Goal: Transaction & Acquisition: Obtain resource

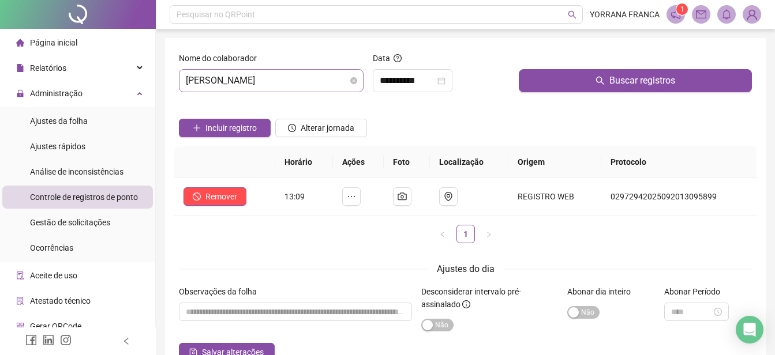
click at [315, 85] on span "[PERSON_NAME]" at bounding box center [271, 81] width 171 height 22
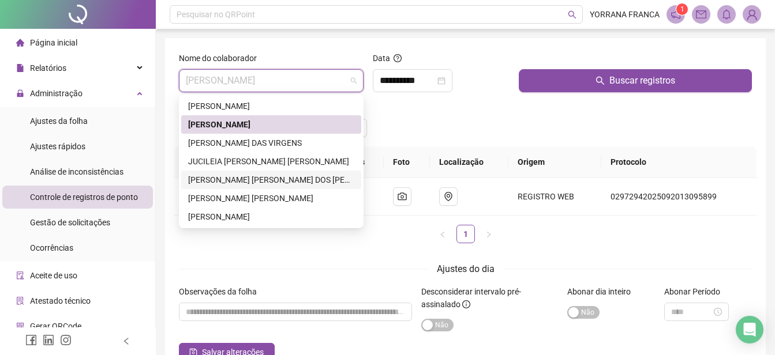
click at [235, 175] on div "[PERSON_NAME] [PERSON_NAME] DOS [PERSON_NAME]" at bounding box center [271, 180] width 166 height 13
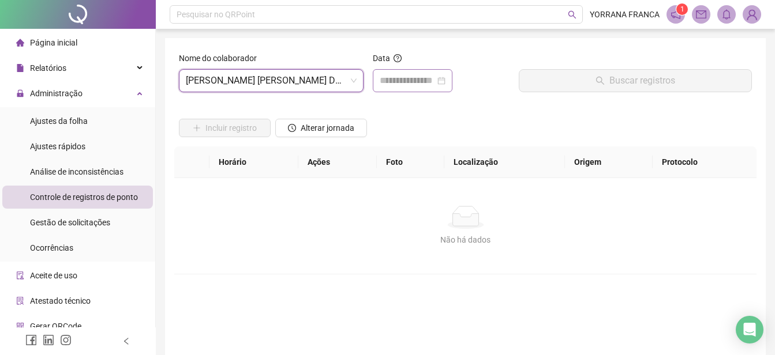
click at [445, 80] on div at bounding box center [413, 81] width 66 height 14
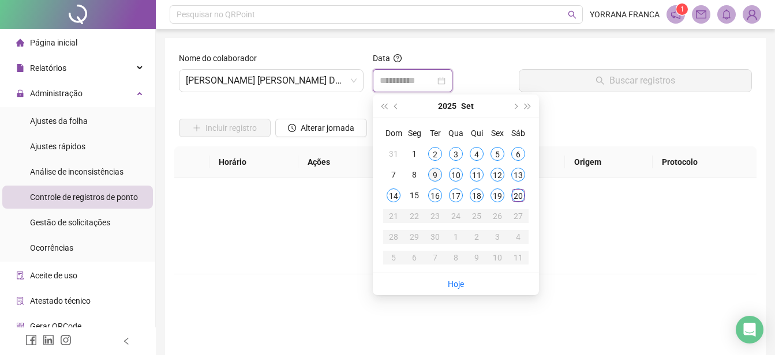
type input "**********"
click at [434, 175] on div "9" at bounding box center [435, 175] width 14 height 14
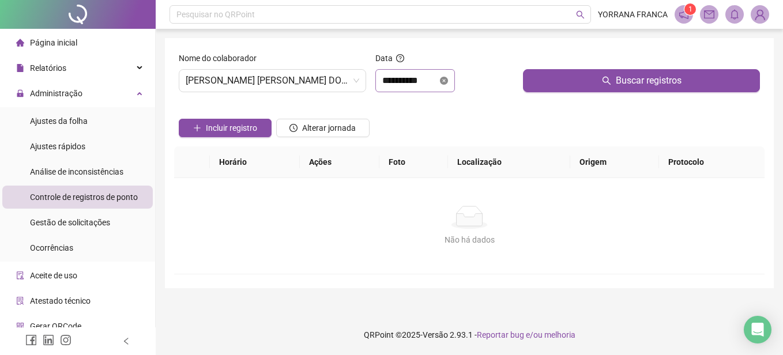
click at [448, 78] on icon "close-circle" at bounding box center [444, 81] width 8 height 8
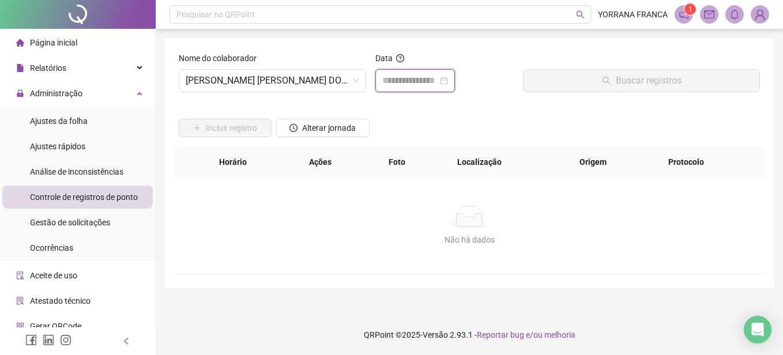
click at [422, 74] on input at bounding box center [409, 81] width 55 height 14
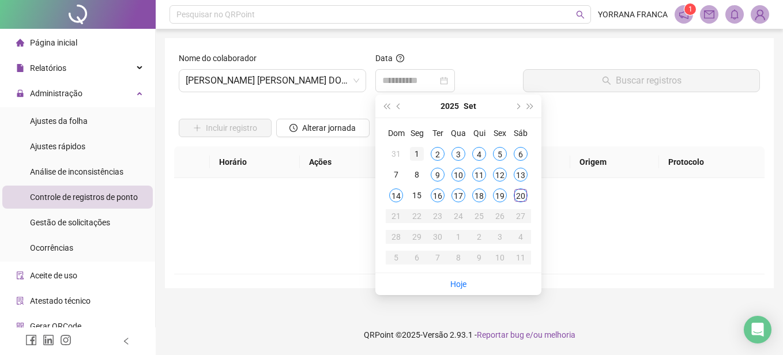
click at [423, 150] on div "1" at bounding box center [417, 154] width 14 height 14
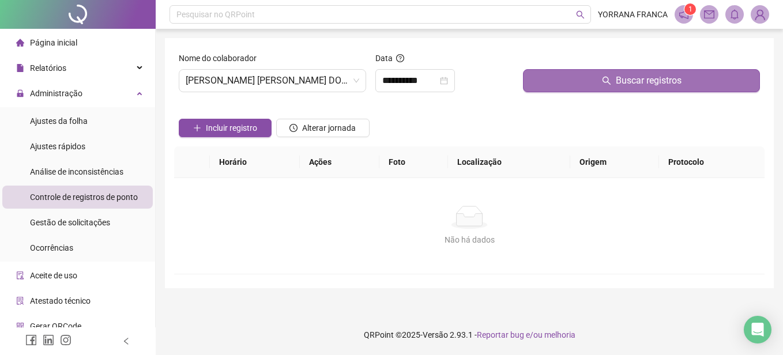
click at [576, 84] on button "Buscar registros" at bounding box center [641, 80] width 237 height 23
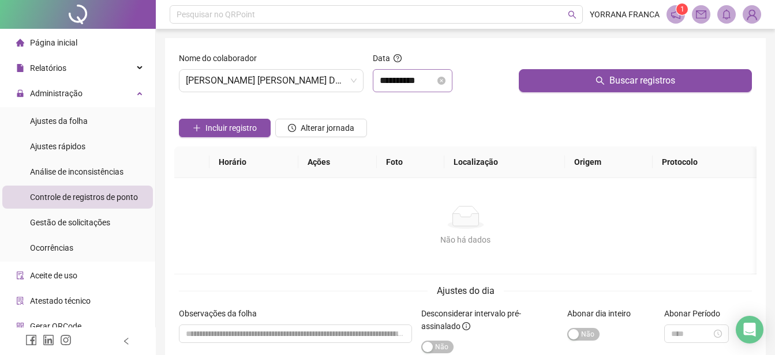
click at [445, 85] on div "**********" at bounding box center [413, 81] width 66 height 14
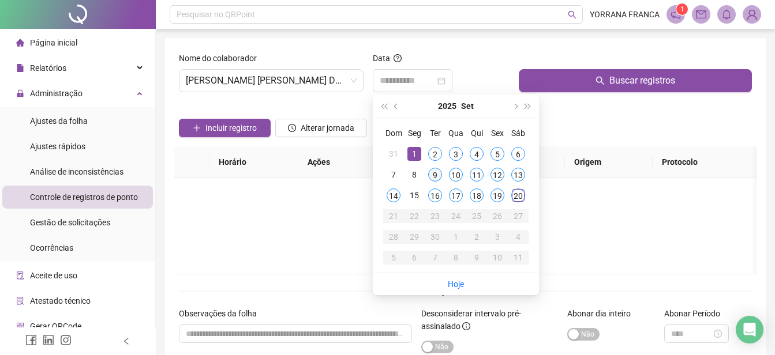
click at [437, 171] on div "9" at bounding box center [435, 175] width 14 height 14
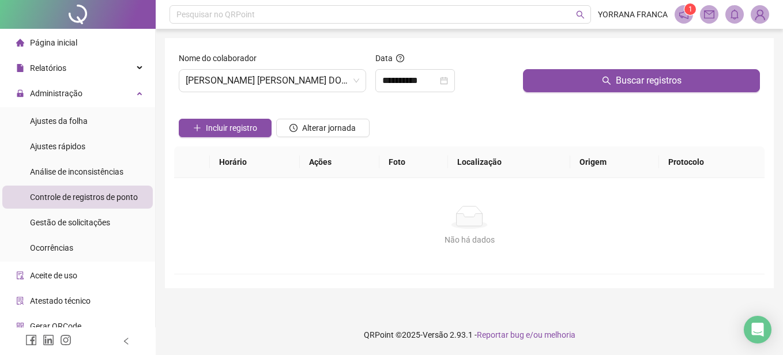
click at [542, 95] on div "Buscar registros" at bounding box center [642, 77] width 246 height 50
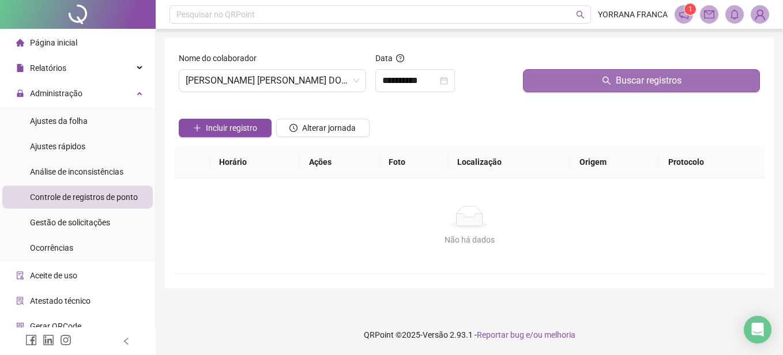
click at [550, 85] on button "Buscar registros" at bounding box center [641, 80] width 237 height 23
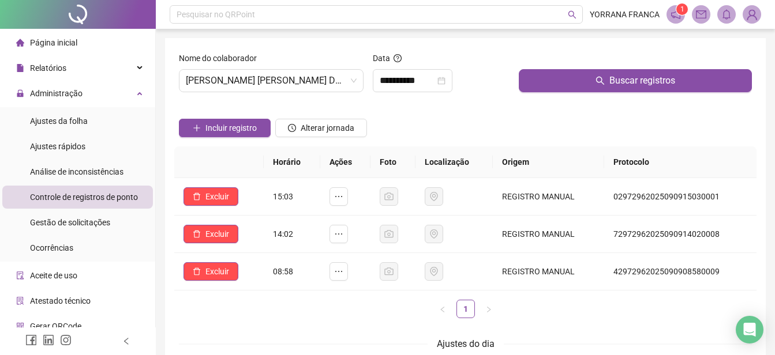
click at [365, 322] on div "Horário Ações Foto Localização Origem Protocolo Excluir 15:03 REGISTRO MANUAL 0…" at bounding box center [465, 236] width 582 height 181
click at [435, 81] on input "**********" at bounding box center [407, 81] width 55 height 14
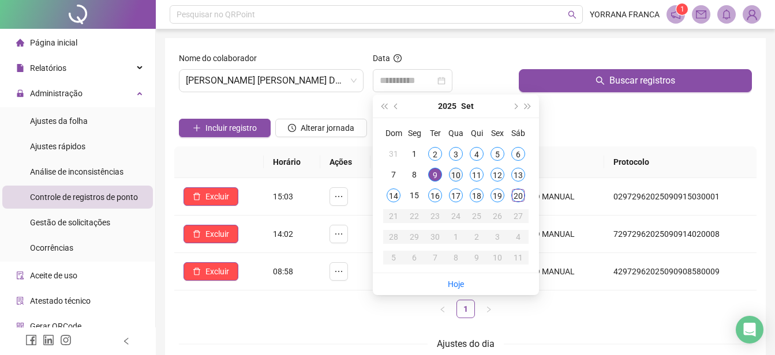
click at [460, 174] on div "10" at bounding box center [456, 175] width 14 height 14
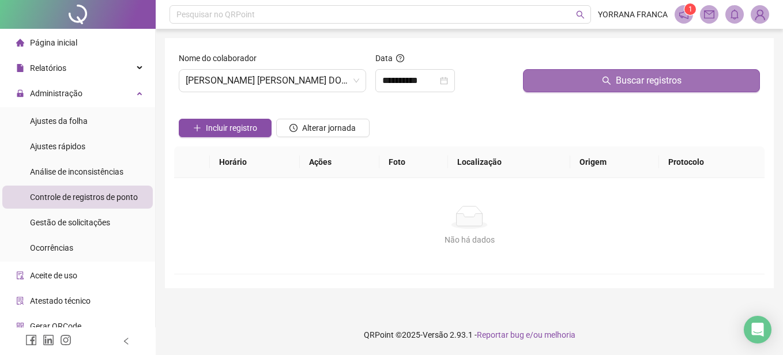
click at [551, 91] on button "Buscar registros" at bounding box center [641, 80] width 237 height 23
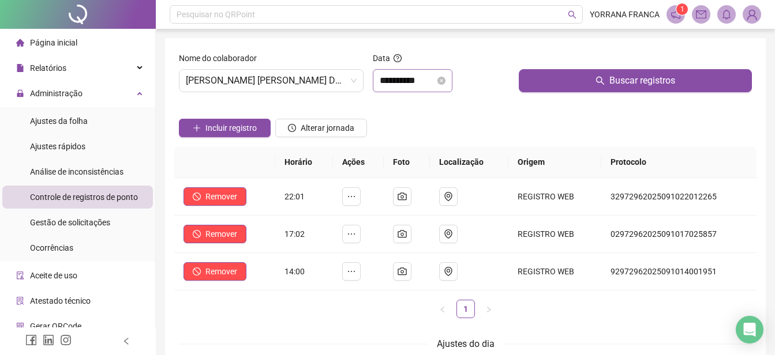
click at [404, 89] on div "**********" at bounding box center [413, 80] width 80 height 23
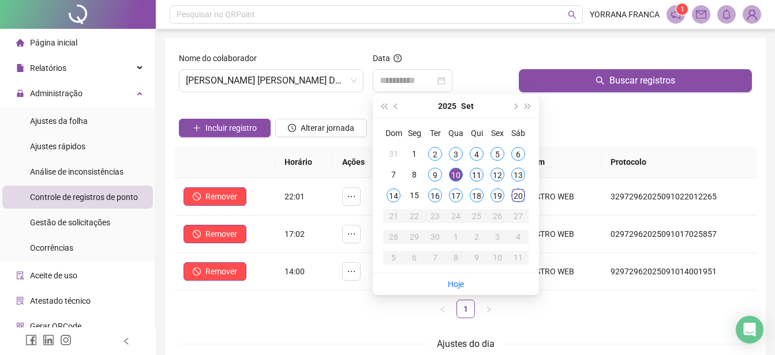
click at [475, 174] on div "11" at bounding box center [476, 175] width 14 height 14
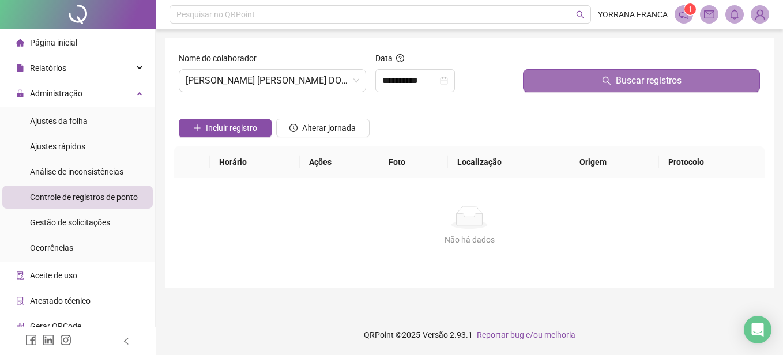
click at [587, 84] on button "Buscar registros" at bounding box center [641, 80] width 237 height 23
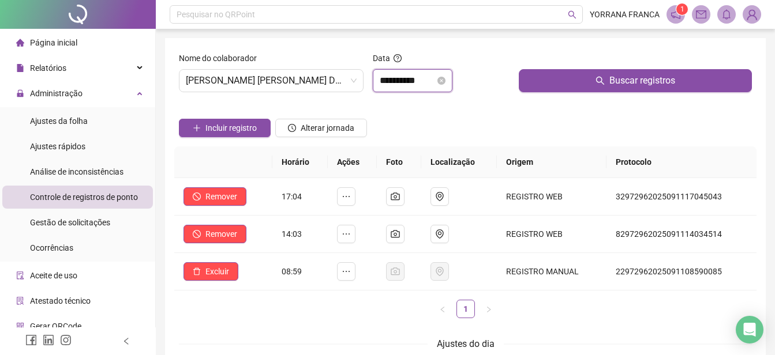
click at [435, 81] on input "**********" at bounding box center [407, 81] width 55 height 14
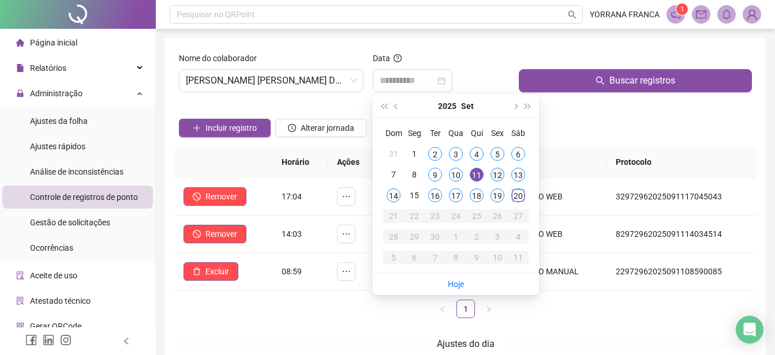
click at [497, 172] on div "12" at bounding box center [497, 175] width 14 height 14
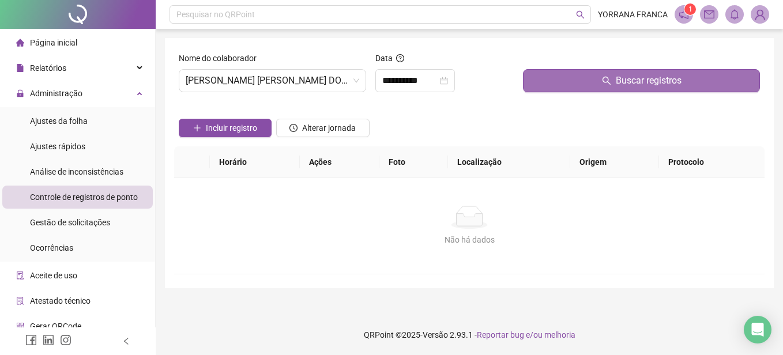
click at [584, 84] on button "Buscar registros" at bounding box center [641, 80] width 237 height 23
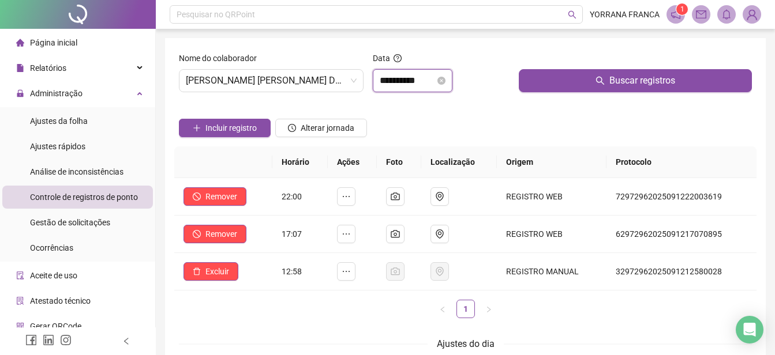
click at [427, 81] on input "**********" at bounding box center [407, 81] width 55 height 14
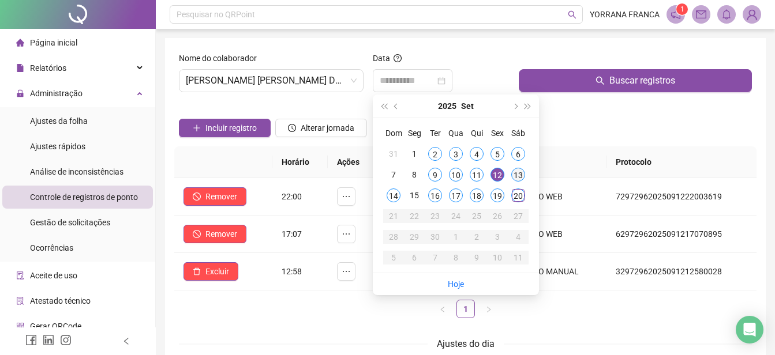
click at [519, 170] on div "13" at bounding box center [518, 175] width 14 height 14
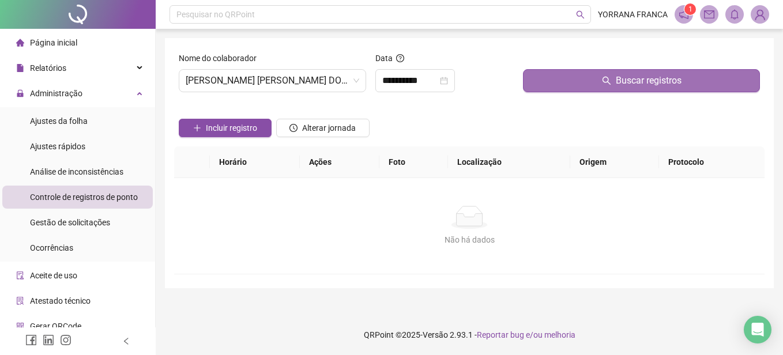
click at [569, 81] on button "Buscar registros" at bounding box center [641, 80] width 237 height 23
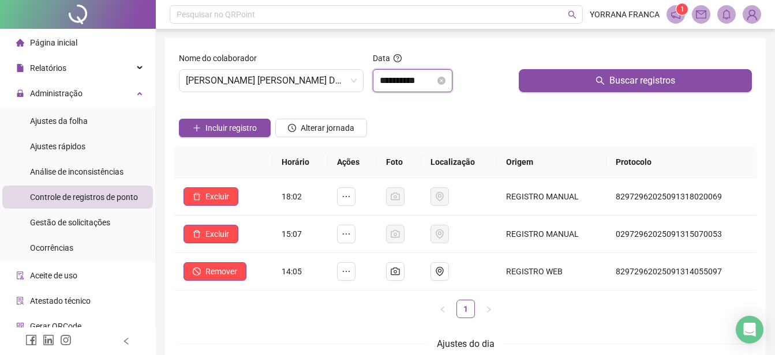
click at [431, 85] on input "**********" at bounding box center [407, 81] width 55 height 14
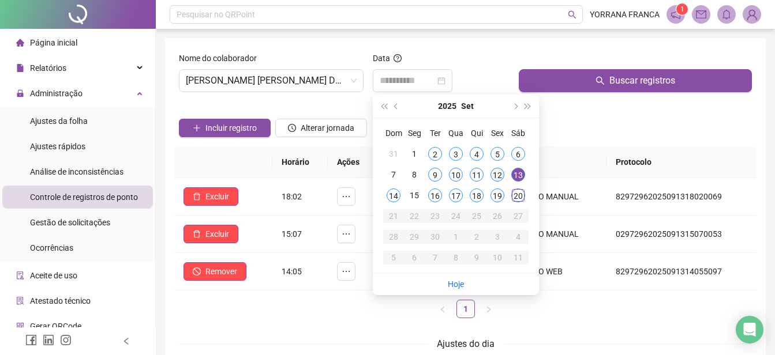
click at [495, 174] on div "12" at bounding box center [497, 175] width 14 height 14
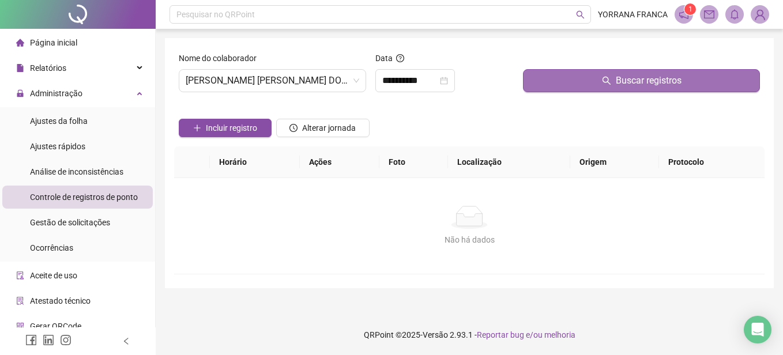
click at [568, 74] on button "Buscar registros" at bounding box center [641, 80] width 237 height 23
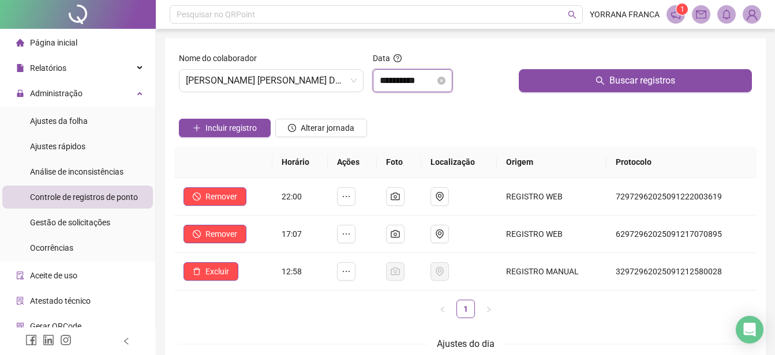
click at [414, 83] on input "**********" at bounding box center [407, 81] width 55 height 14
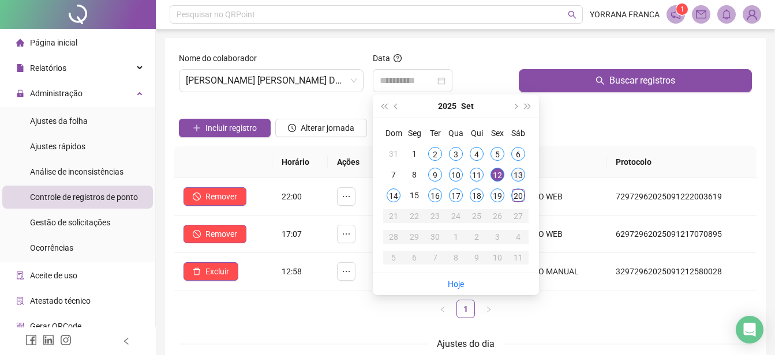
click at [516, 173] on div "13" at bounding box center [518, 175] width 14 height 14
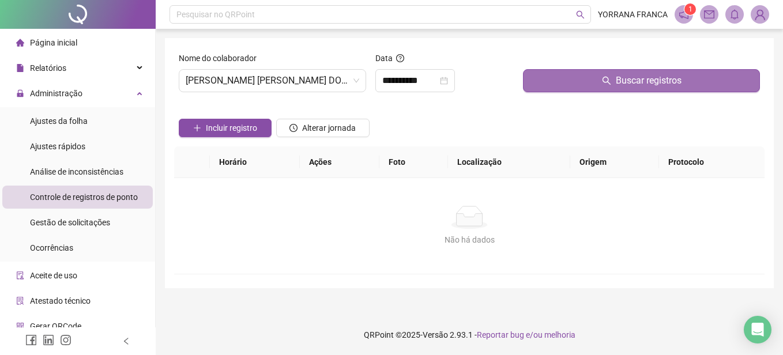
click at [570, 84] on button "Buscar registros" at bounding box center [641, 80] width 237 height 23
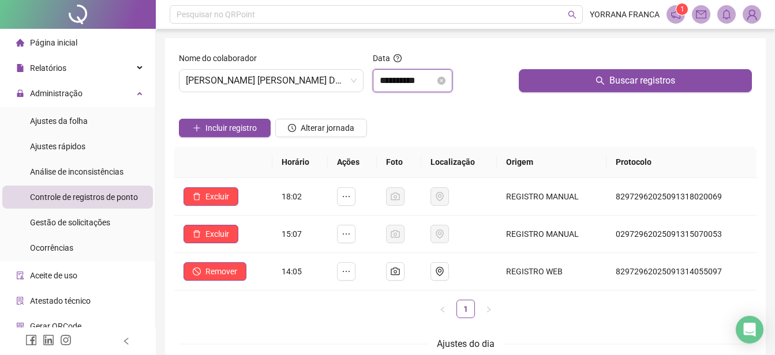
click at [420, 80] on input "**********" at bounding box center [407, 81] width 55 height 14
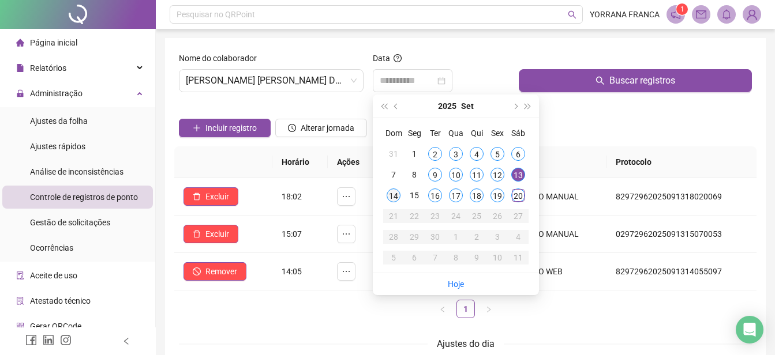
click at [391, 198] on div "14" at bounding box center [393, 196] width 14 height 14
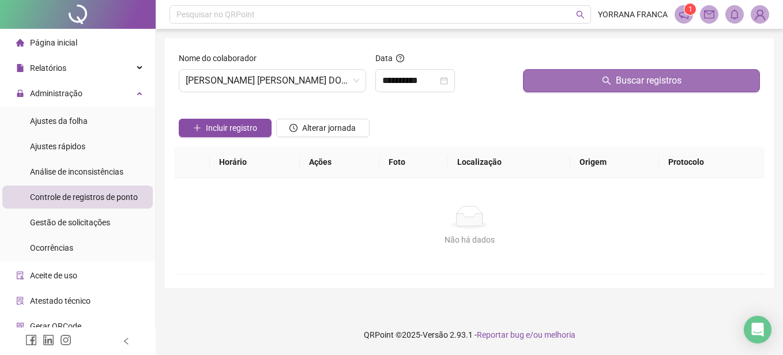
click at [561, 85] on button "Buscar registros" at bounding box center [641, 80] width 237 height 23
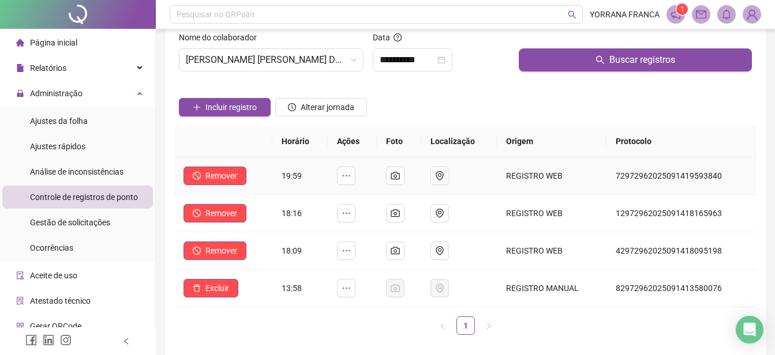
scroll to position [58, 0]
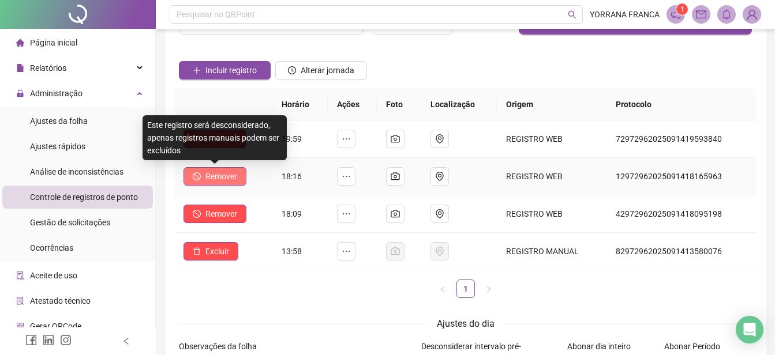
click at [226, 175] on span "Remover" at bounding box center [221, 176] width 32 height 13
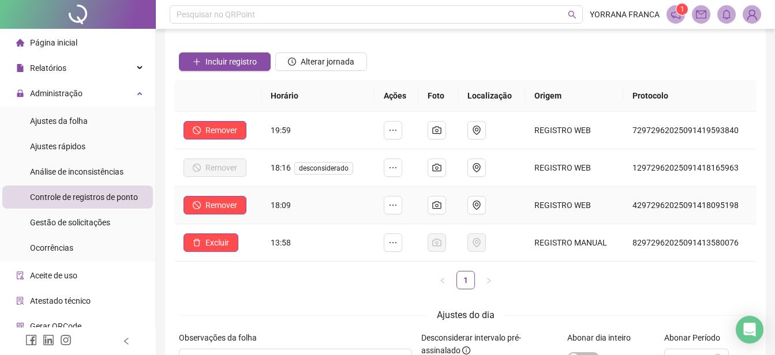
scroll to position [0, 0]
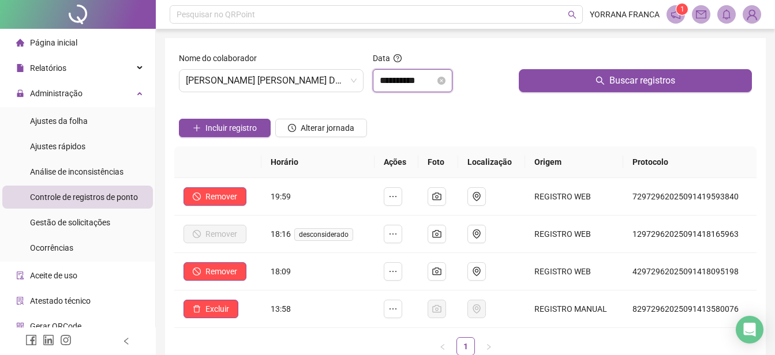
click at [435, 87] on input "**********" at bounding box center [407, 81] width 55 height 14
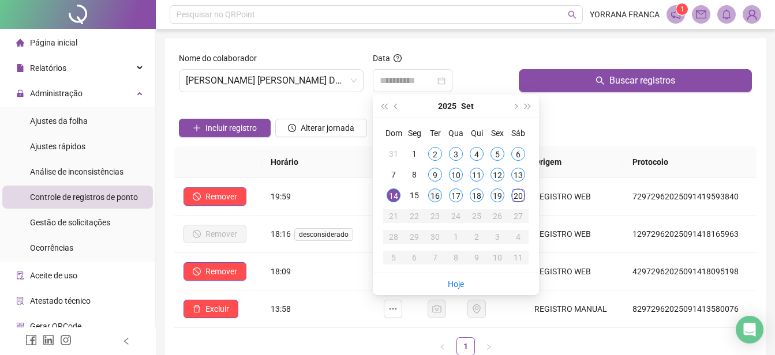
click at [434, 198] on div "16" at bounding box center [435, 196] width 14 height 14
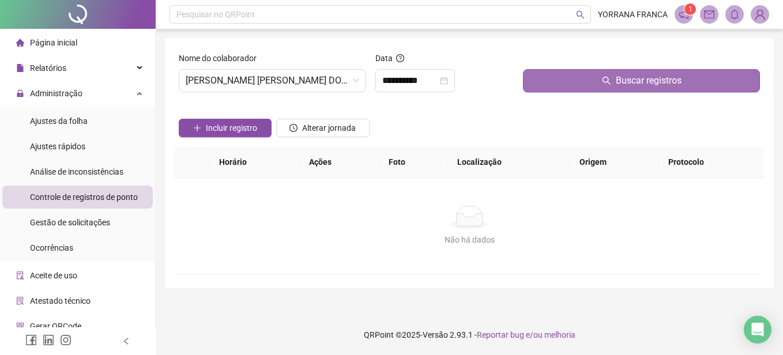
click at [550, 82] on button "Buscar registros" at bounding box center [641, 80] width 237 height 23
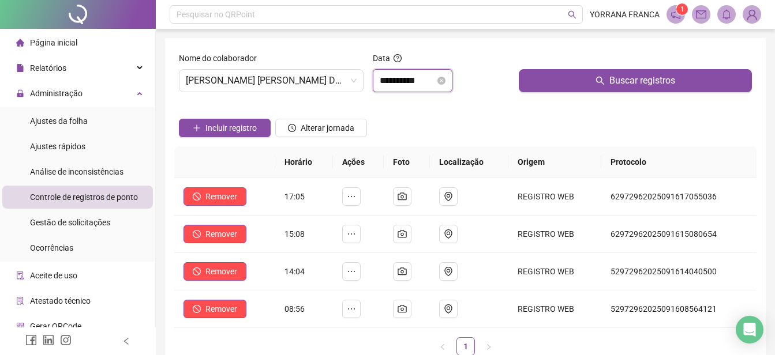
click at [435, 83] on input "**********" at bounding box center [407, 81] width 55 height 14
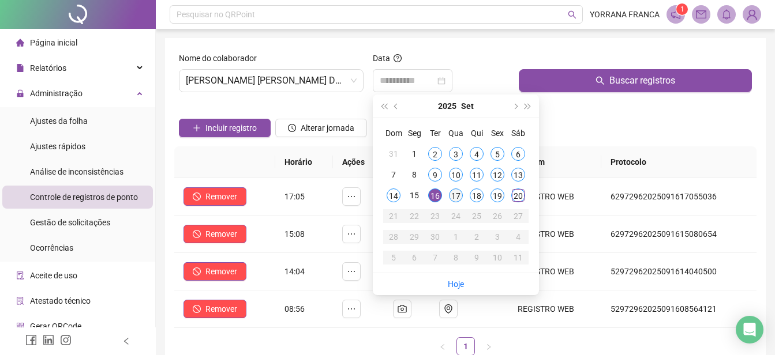
click at [452, 193] on div "17" at bounding box center [456, 196] width 14 height 14
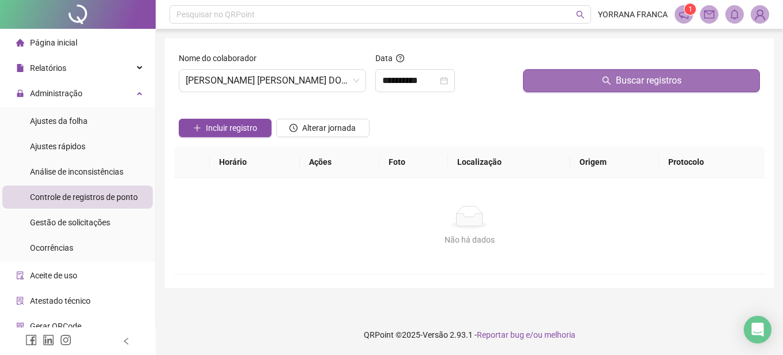
click at [557, 85] on button "Buscar registros" at bounding box center [641, 80] width 237 height 23
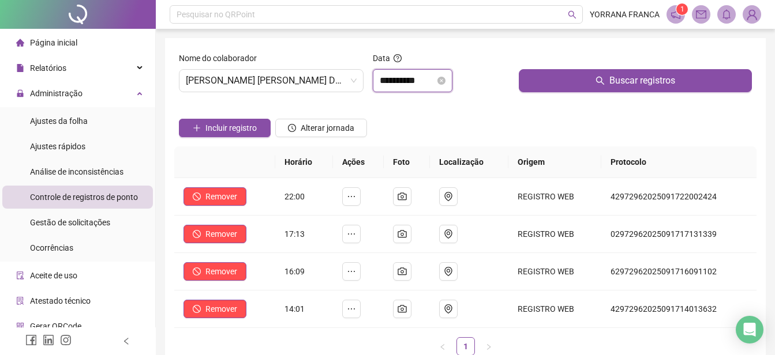
click at [430, 83] on input "**********" at bounding box center [407, 81] width 55 height 14
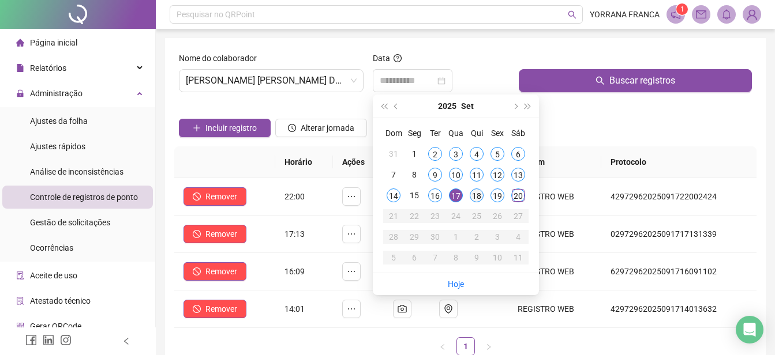
click at [478, 194] on div "18" at bounding box center [476, 196] width 14 height 14
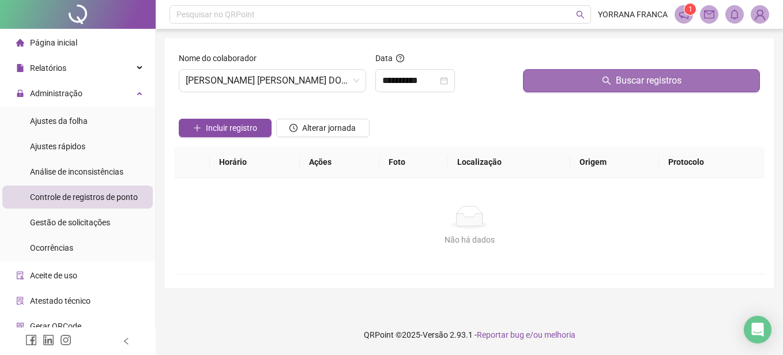
click at [570, 87] on button "Buscar registros" at bounding box center [641, 80] width 237 height 23
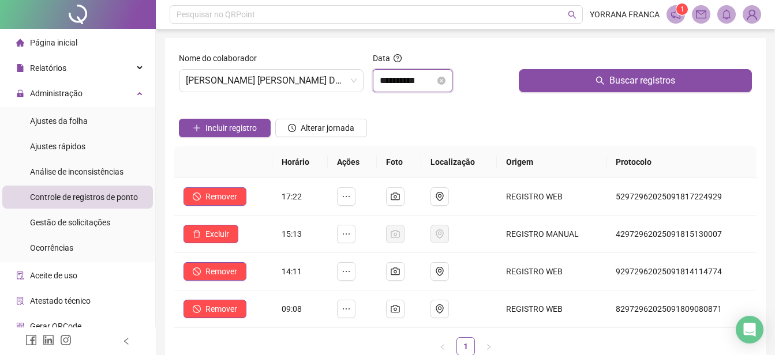
click at [435, 82] on input "**********" at bounding box center [407, 81] width 55 height 14
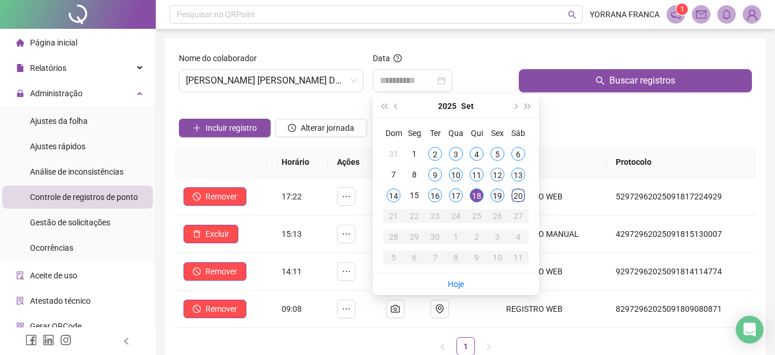
click at [499, 189] on div "19" at bounding box center [497, 196] width 14 height 14
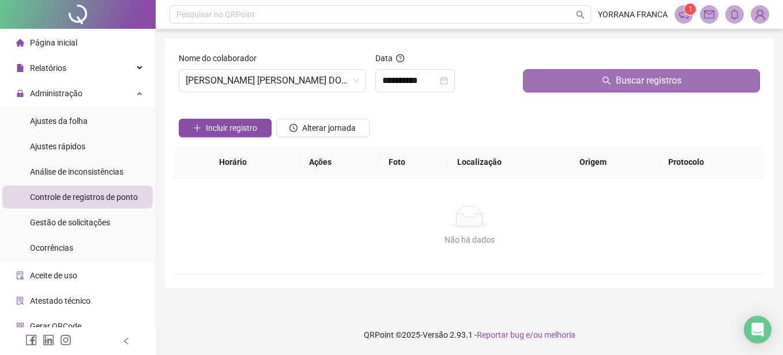
click at [553, 87] on button "Buscar registros" at bounding box center [641, 80] width 237 height 23
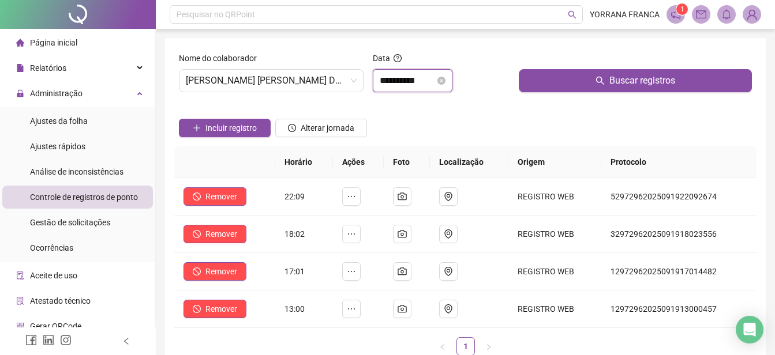
click at [435, 83] on input "**********" at bounding box center [407, 81] width 55 height 14
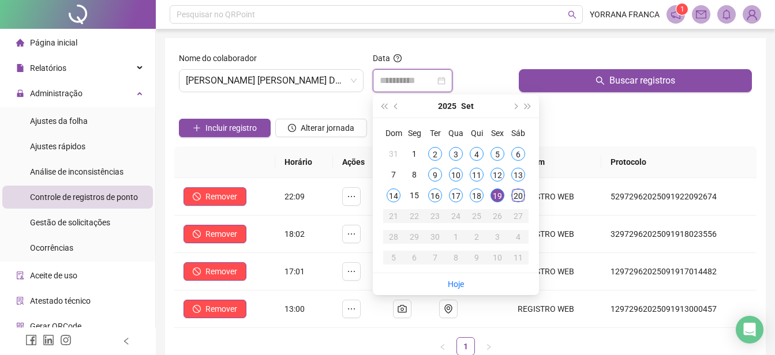
type input "**********"
click at [515, 193] on div "20" at bounding box center [518, 196] width 14 height 14
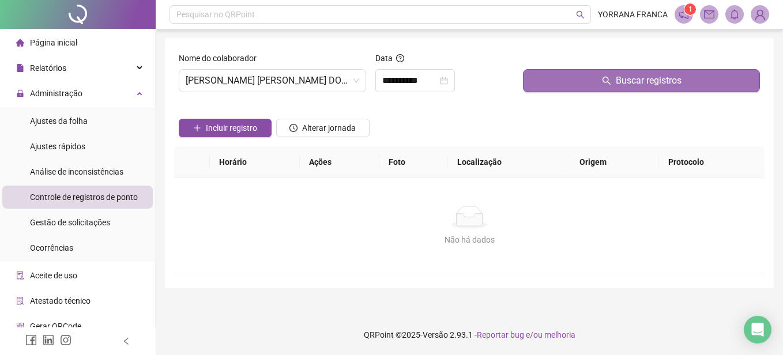
click at [561, 81] on button "Buscar registros" at bounding box center [641, 80] width 237 height 23
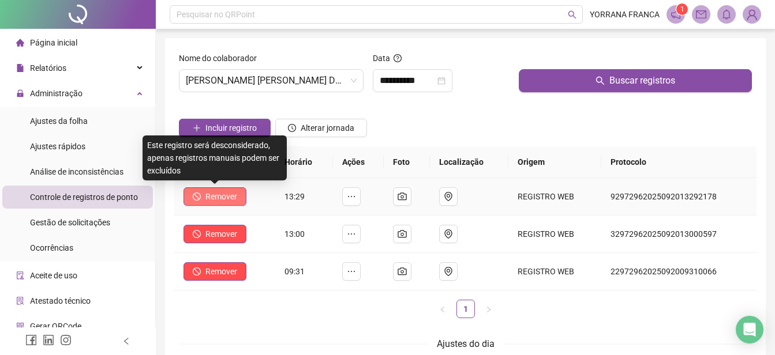
click at [193, 194] on icon "stop" at bounding box center [197, 197] width 8 height 8
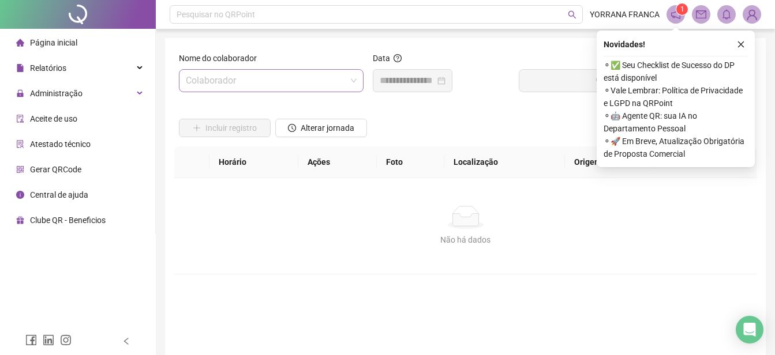
click at [333, 92] on div "Colaborador" at bounding box center [271, 80] width 185 height 23
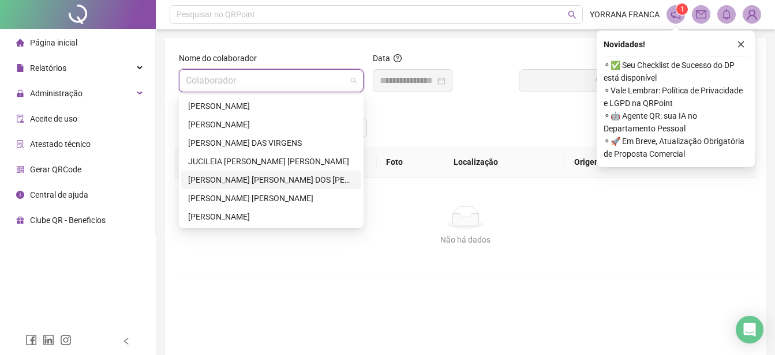
click at [230, 178] on div "[PERSON_NAME] [PERSON_NAME] DOS [PERSON_NAME]" at bounding box center [271, 180] width 166 height 13
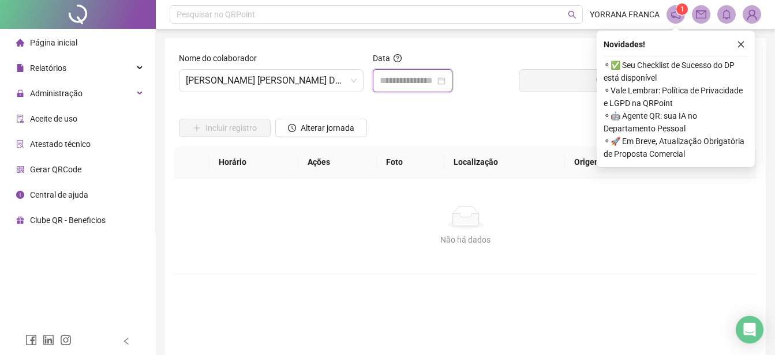
click at [435, 83] on input at bounding box center [407, 81] width 55 height 14
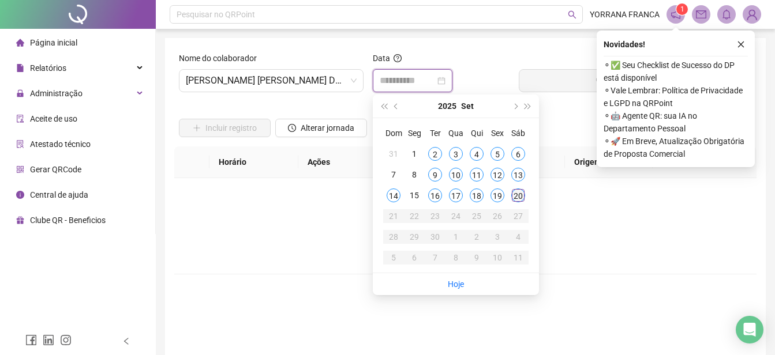
type input "**********"
click at [519, 196] on div "20" at bounding box center [518, 196] width 14 height 14
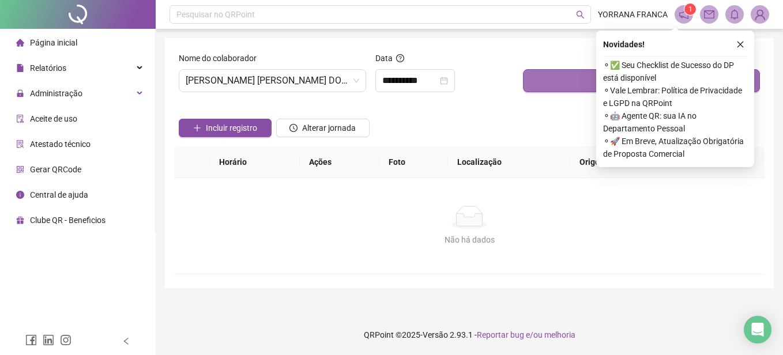
click at [564, 77] on button "Buscar registros" at bounding box center [641, 80] width 237 height 23
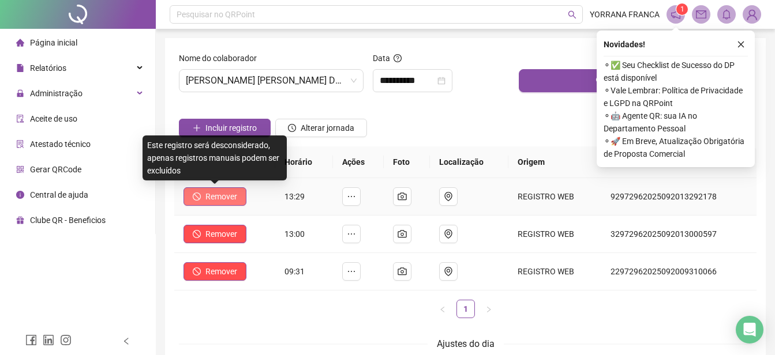
click at [231, 198] on span "Remover" at bounding box center [221, 196] width 32 height 13
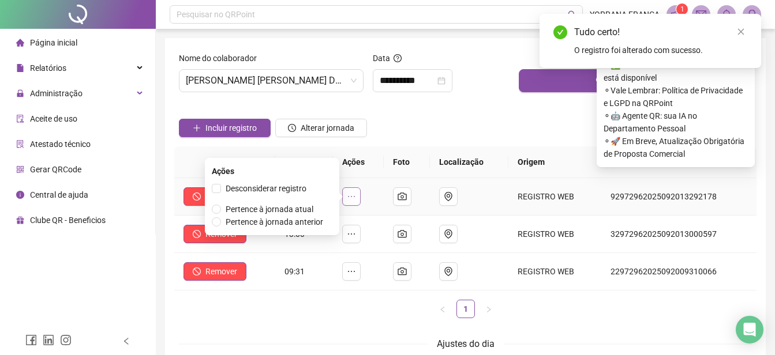
click at [360, 197] on button "button" at bounding box center [351, 196] width 18 height 18
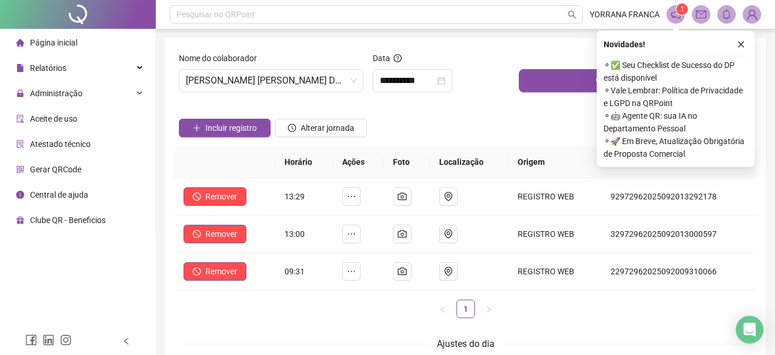
click at [455, 123] on div "Incluir registro Alterar jornada" at bounding box center [464, 124] width 577 height 45
click at [374, 306] on ul "1" at bounding box center [465, 309] width 582 height 18
click at [742, 46] on icon "close" at bounding box center [741, 45] width 6 height 6
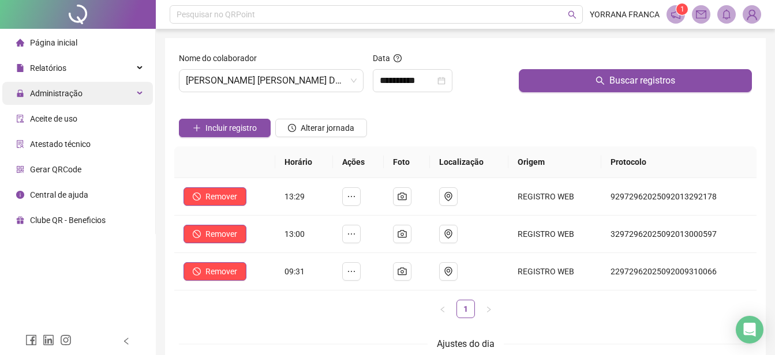
click at [131, 95] on div "Administração" at bounding box center [77, 93] width 151 height 23
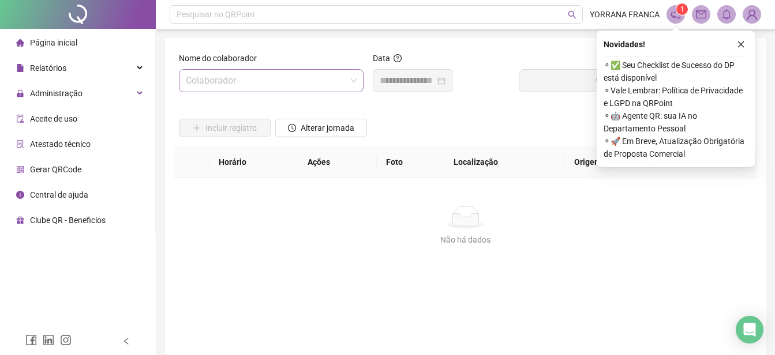
click at [301, 82] on input "search" at bounding box center [266, 81] width 160 height 22
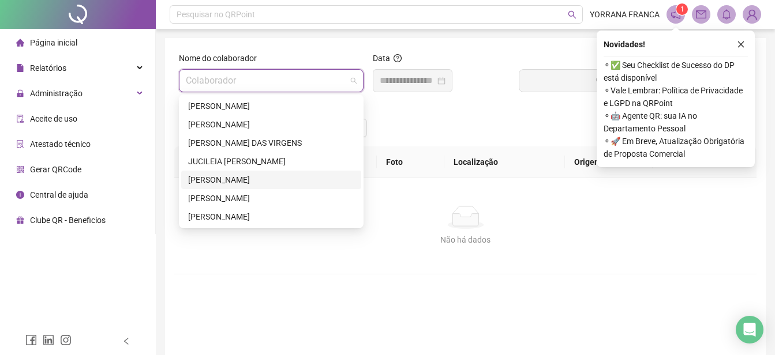
click at [243, 181] on div "[PERSON_NAME] [PERSON_NAME] DOS [PERSON_NAME]" at bounding box center [271, 180] width 166 height 13
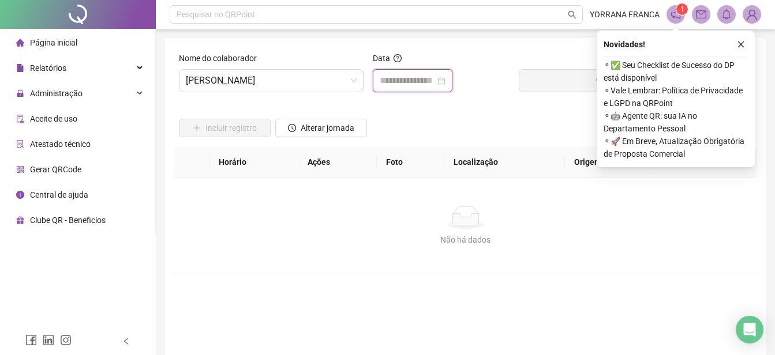
click at [400, 83] on input at bounding box center [407, 81] width 55 height 14
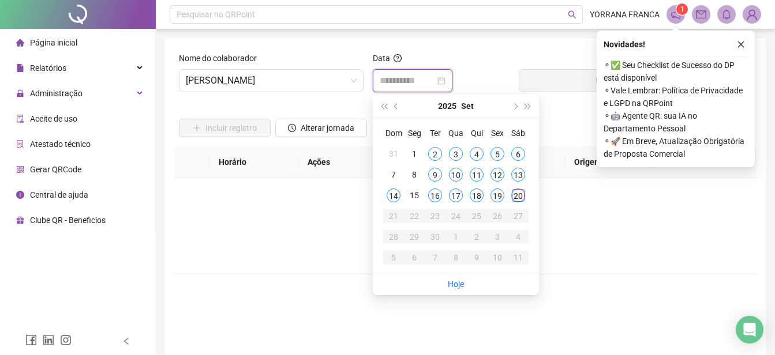
type input "**********"
click at [517, 193] on div "20" at bounding box center [518, 196] width 14 height 14
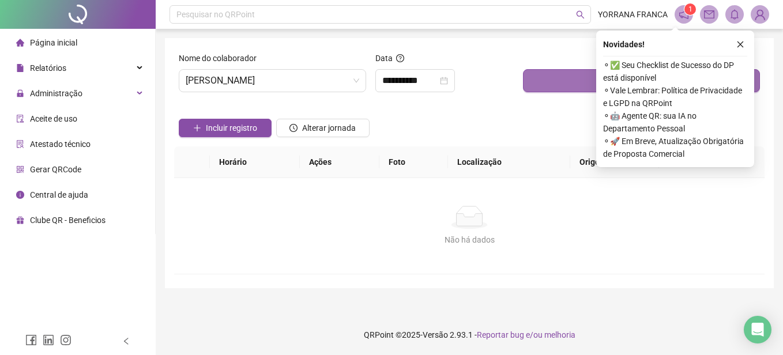
click at [565, 87] on button "Buscar registros" at bounding box center [641, 80] width 237 height 23
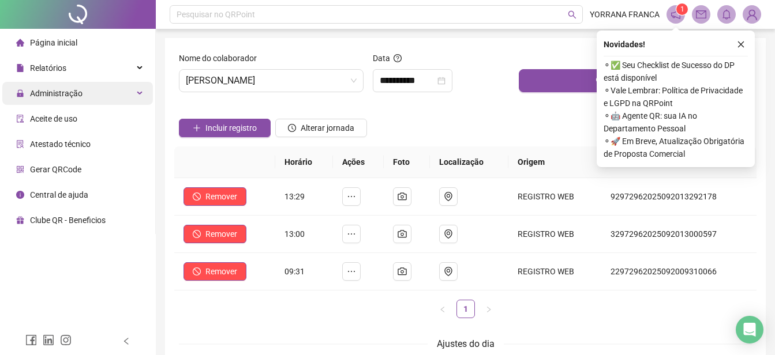
click at [114, 96] on div "Administração" at bounding box center [77, 93] width 151 height 23
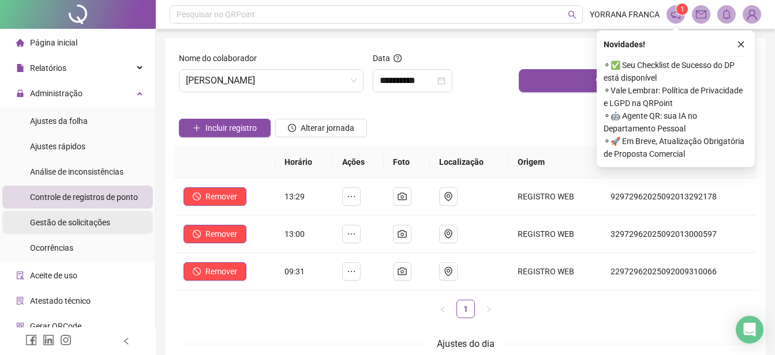
click at [82, 221] on span "Gestão de solicitações" at bounding box center [70, 222] width 80 height 9
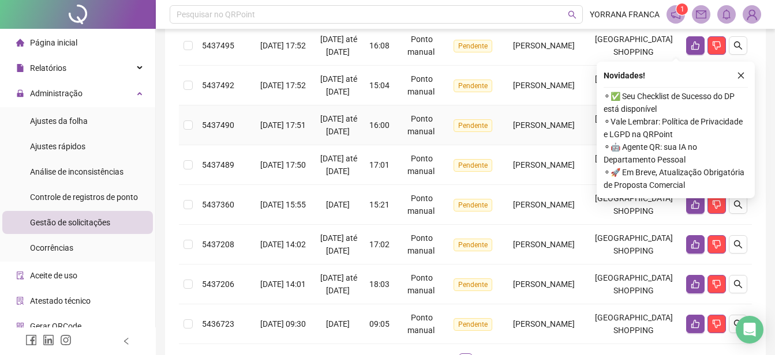
scroll to position [231, 0]
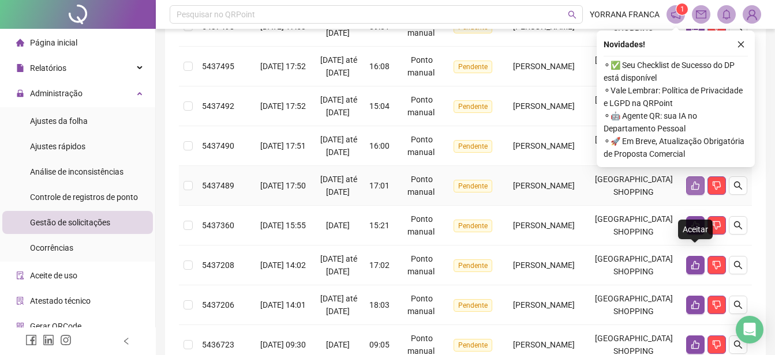
click at [698, 190] on icon "like" at bounding box center [695, 186] width 8 height 9
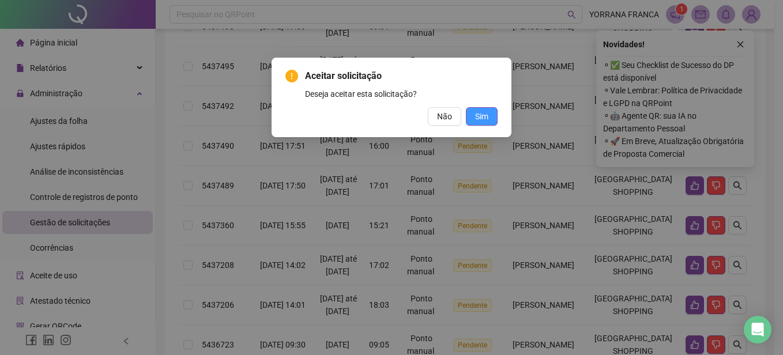
click at [478, 111] on span "Sim" at bounding box center [481, 116] width 13 height 13
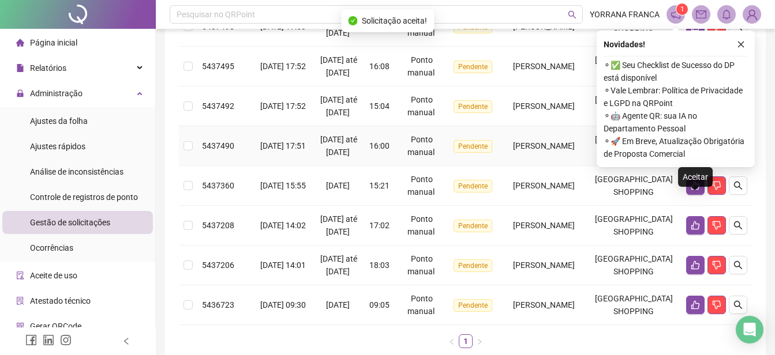
click at [692, 151] on icon "like" at bounding box center [694, 145] width 9 height 9
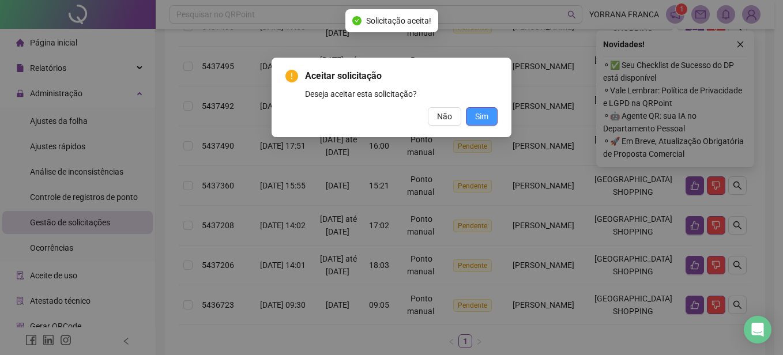
click at [480, 113] on span "Sim" at bounding box center [481, 116] width 13 height 13
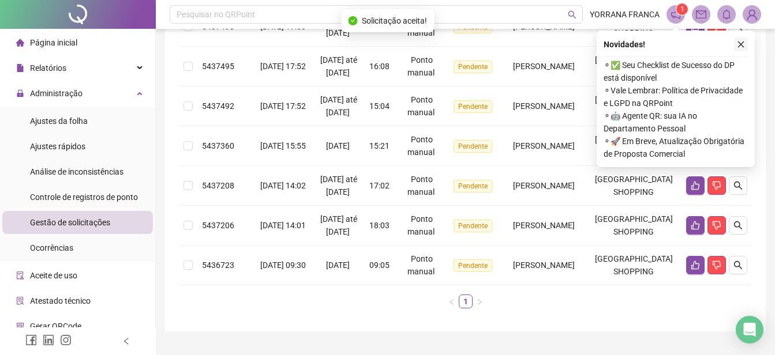
click at [739, 42] on icon "close" at bounding box center [741, 44] width 8 height 8
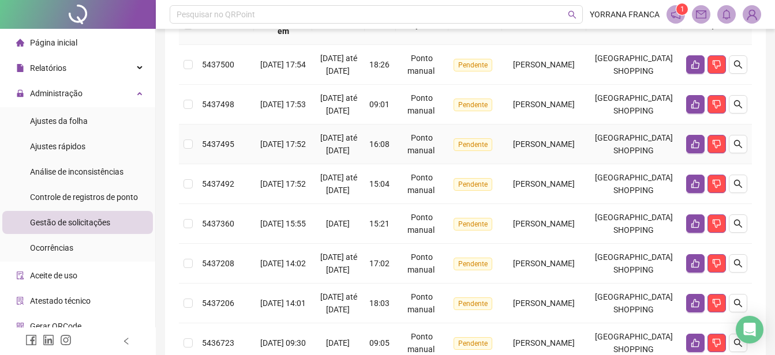
scroll to position [173, 0]
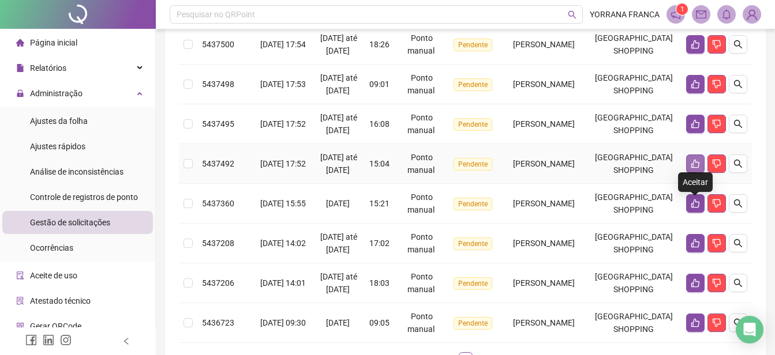
click at [692, 168] on icon "like" at bounding box center [694, 163] width 9 height 9
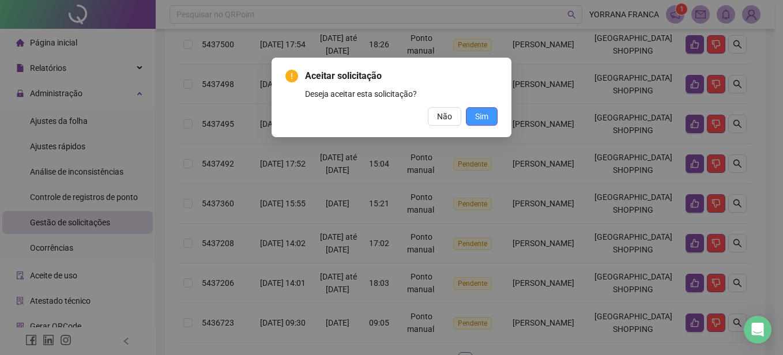
click at [480, 117] on span "Sim" at bounding box center [481, 116] width 13 height 13
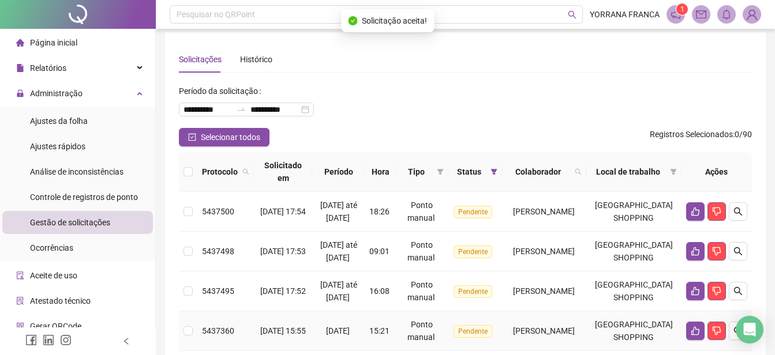
scroll to position [0, 0]
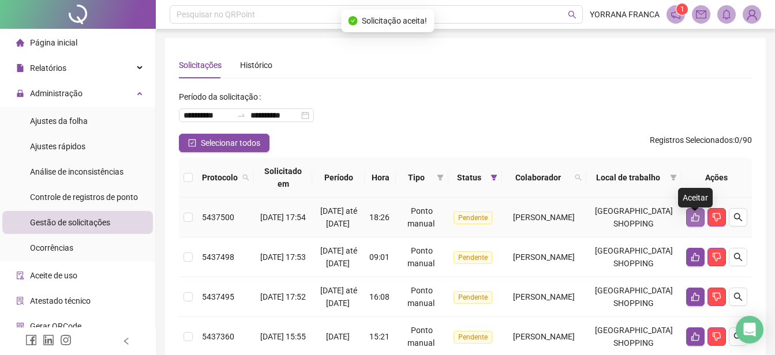
click at [689, 222] on button "button" at bounding box center [695, 217] width 18 height 18
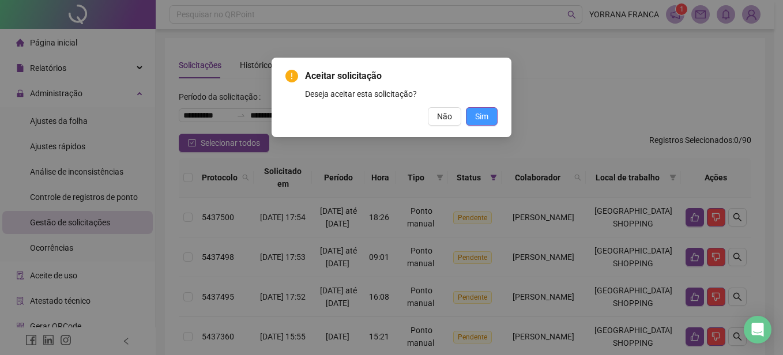
click at [489, 116] on button "Sim" at bounding box center [482, 116] width 32 height 18
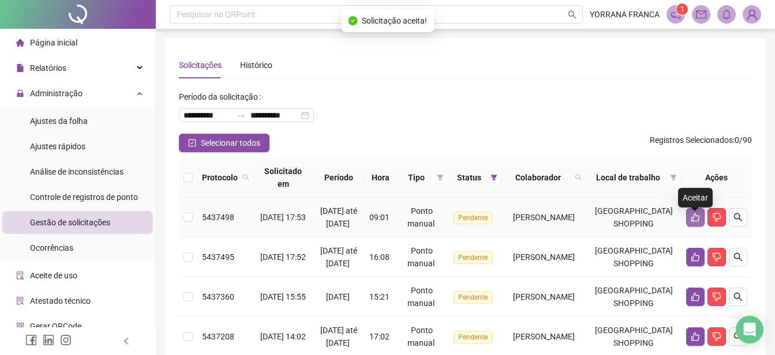
click at [692, 222] on icon "like" at bounding box center [695, 217] width 8 height 9
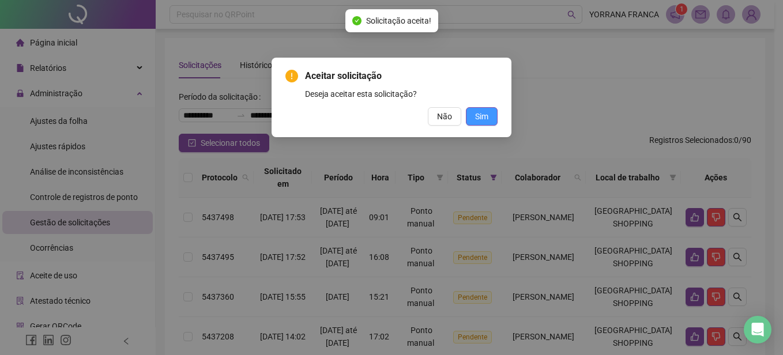
click at [484, 118] on span "Sim" at bounding box center [481, 116] width 13 height 13
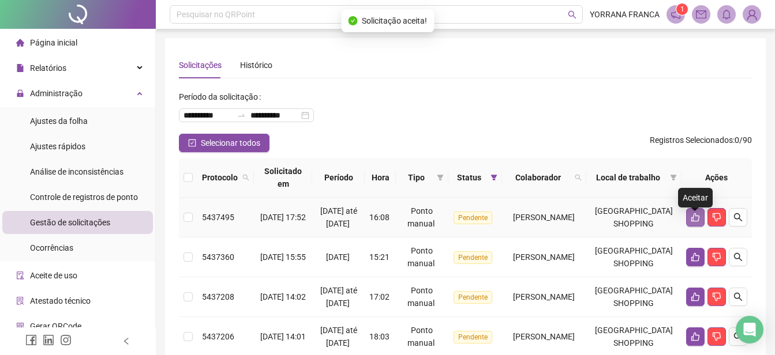
click at [696, 222] on icon "like" at bounding box center [694, 217] width 9 height 9
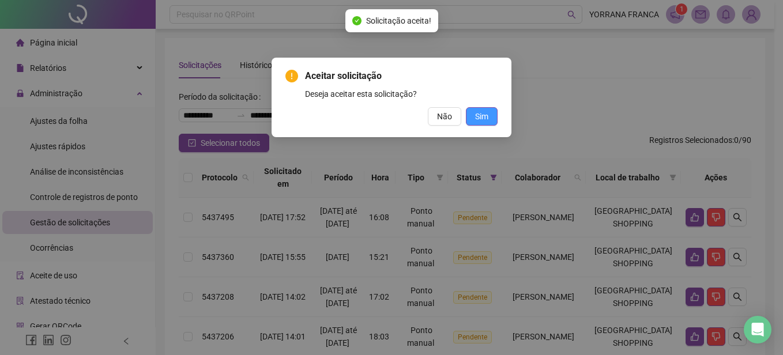
click at [484, 113] on span "Sim" at bounding box center [481, 116] width 13 height 13
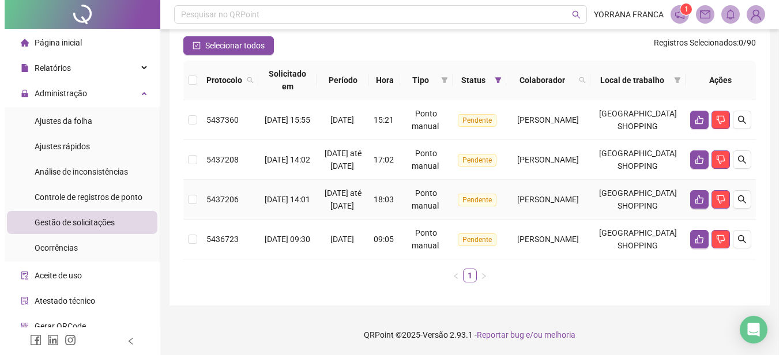
scroll to position [91, 0]
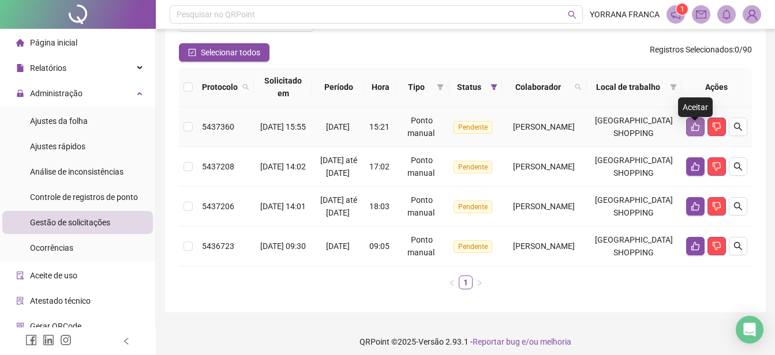
click at [693, 132] on icon "like" at bounding box center [694, 126] width 9 height 9
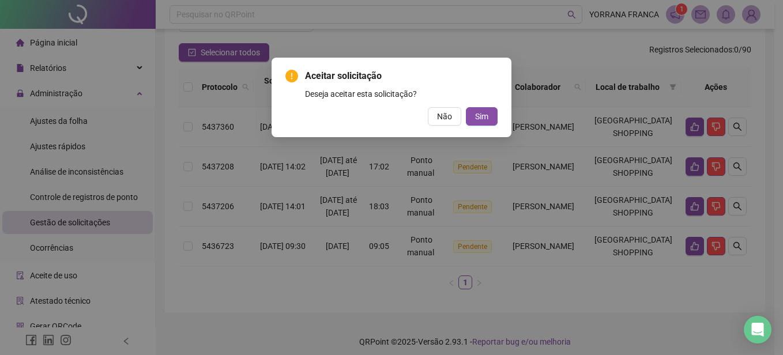
drag, startPoint x: 480, startPoint y: 117, endPoint x: 508, endPoint y: 119, distance: 27.8
click at [481, 116] on span "Sim" at bounding box center [481, 116] width 13 height 13
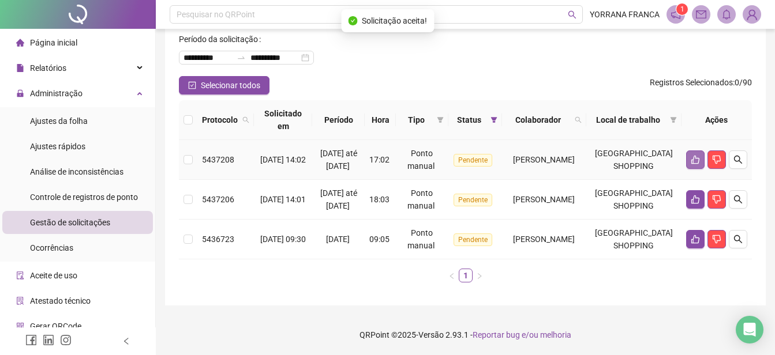
click at [691, 156] on icon "like" at bounding box center [695, 160] width 8 height 9
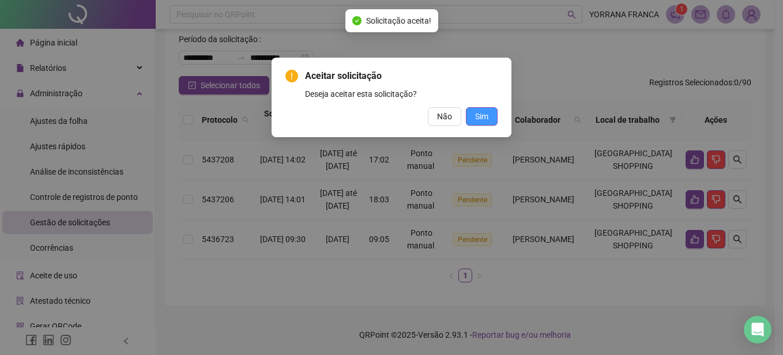
drag, startPoint x: 480, startPoint y: 113, endPoint x: 495, endPoint y: 113, distance: 15.0
click at [486, 113] on span "Sim" at bounding box center [481, 116] width 13 height 13
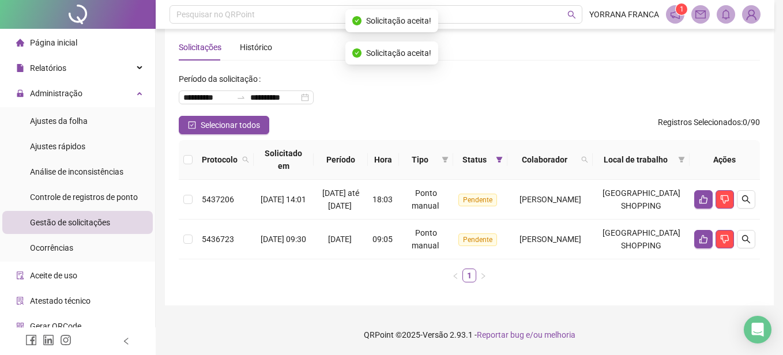
scroll to position [43, 0]
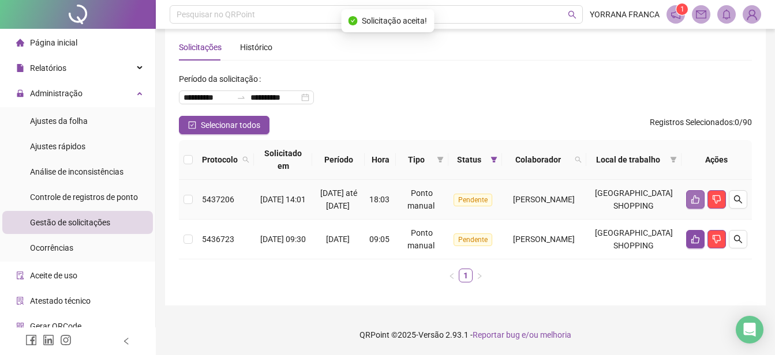
click at [694, 190] on button "button" at bounding box center [695, 199] width 18 height 18
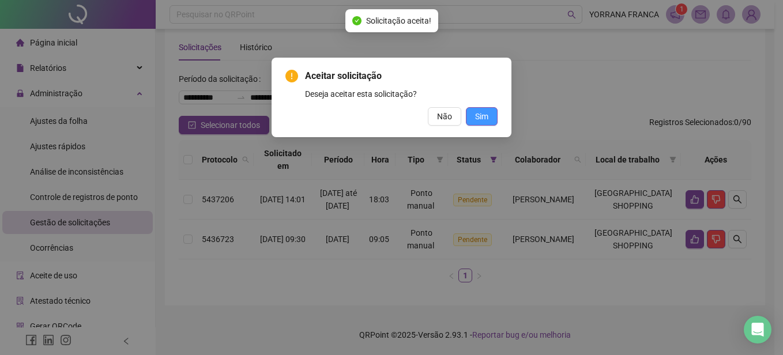
click at [489, 117] on button "Sim" at bounding box center [482, 116] width 32 height 18
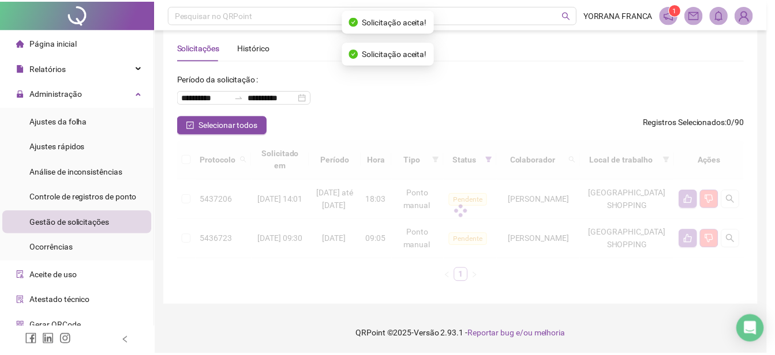
scroll to position [0, 0]
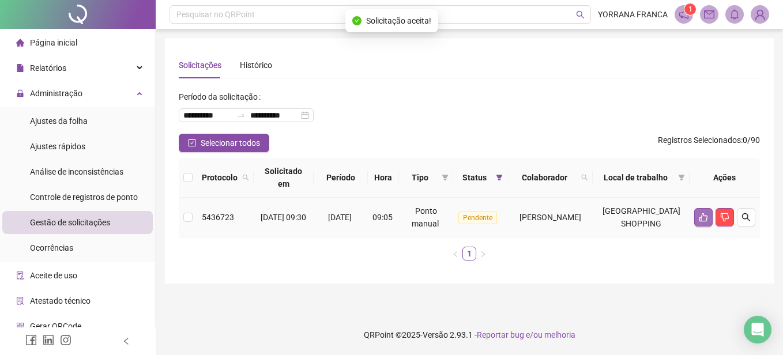
click at [704, 222] on icon "like" at bounding box center [703, 217] width 9 height 9
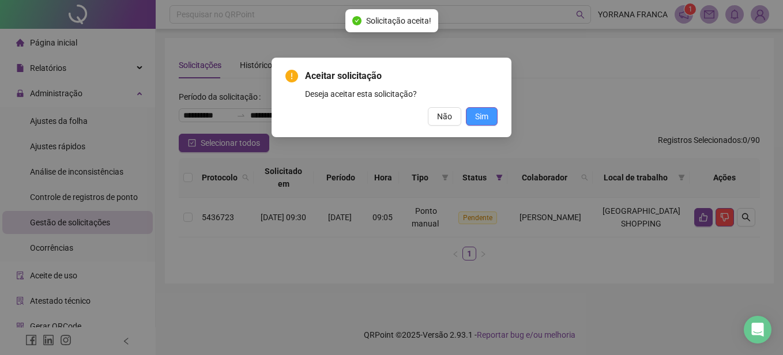
click at [479, 121] on span "Sim" at bounding box center [481, 116] width 13 height 13
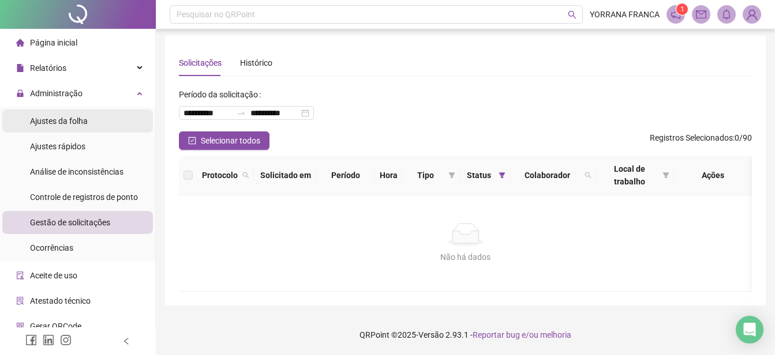
click at [88, 125] on li "Ajustes da folha" at bounding box center [77, 121] width 151 height 23
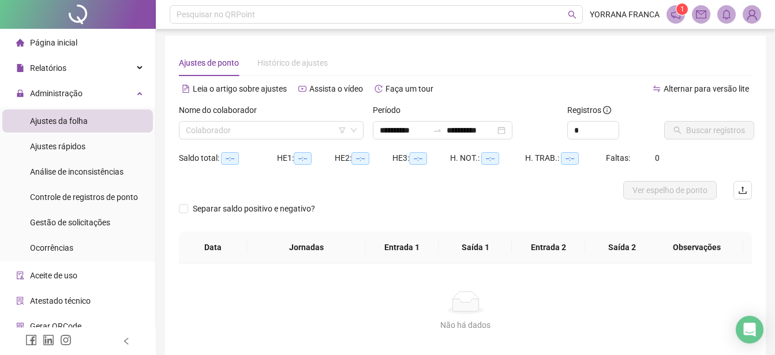
type input "**********"
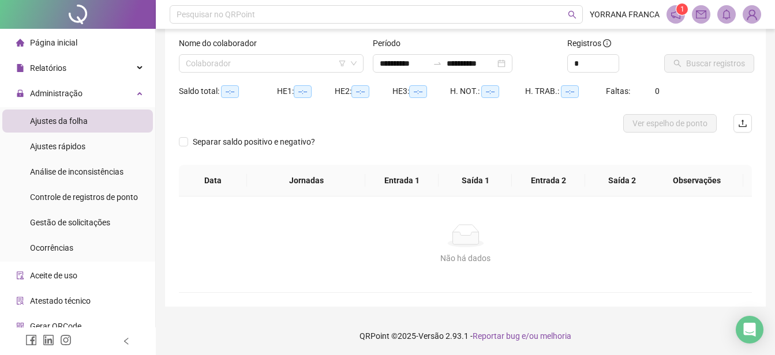
scroll to position [70, 0]
click at [354, 59] on icon "down" at bounding box center [353, 62] width 7 height 7
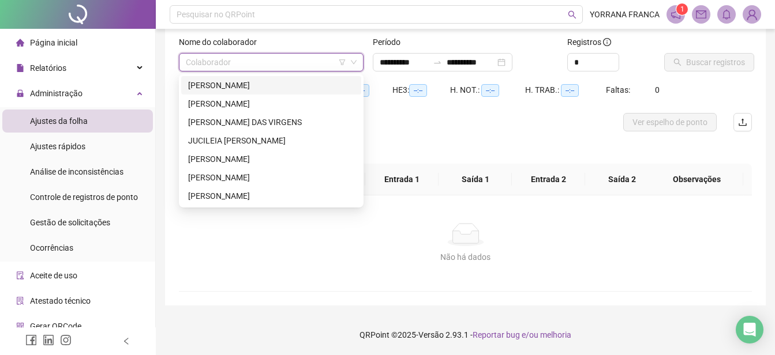
click at [301, 62] on input "search" at bounding box center [266, 62] width 160 height 17
click at [228, 103] on div "[PERSON_NAME]" at bounding box center [271, 103] width 166 height 13
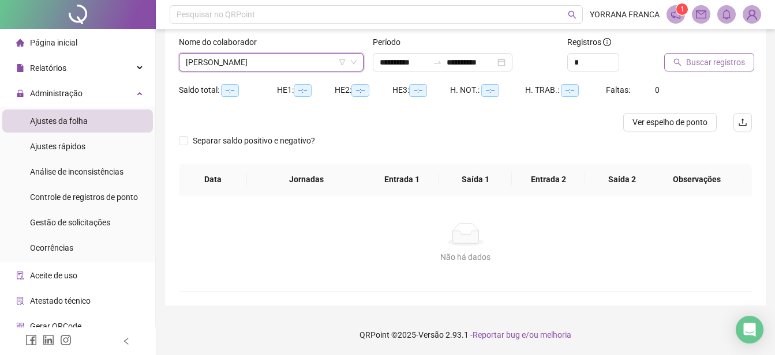
click at [694, 60] on span "Buscar registros" at bounding box center [715, 62] width 59 height 13
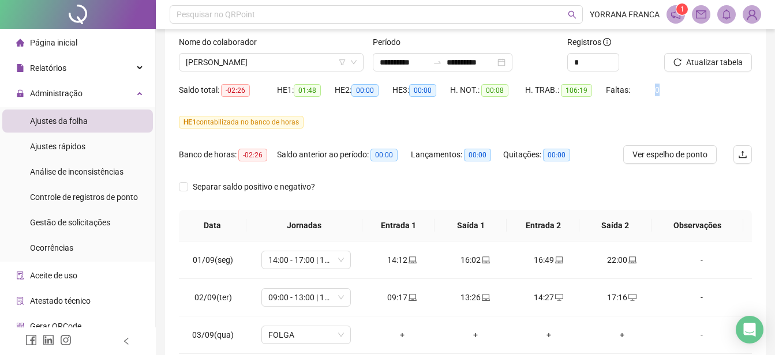
drag, startPoint x: 647, startPoint y: 88, endPoint x: 661, endPoint y: 91, distance: 14.3
click at [661, 91] on div "Saldo total: -02:26 HE 1: 01:48 HE 2: 00:00 HE 3: 00:00 H. NOT.: 00:08 H. TRAB.…" at bounding box center [465, 97] width 573 height 32
click at [512, 117] on div "HE 1 contabilizada no banco de horas" at bounding box center [465, 122] width 573 height 13
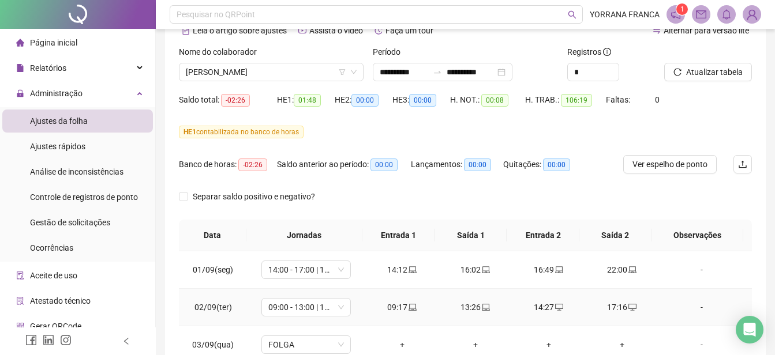
scroll to position [36, 0]
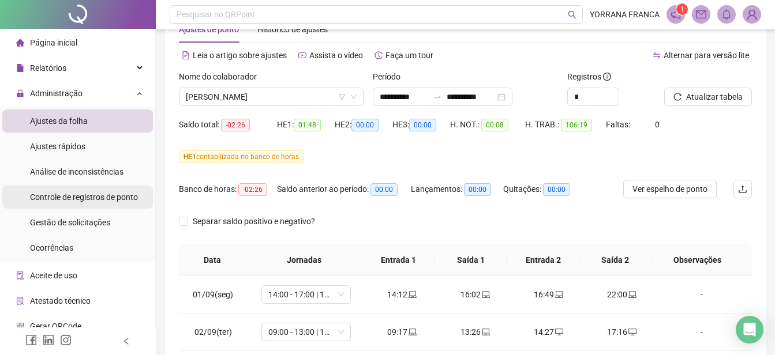
click at [101, 198] on span "Controle de registros de ponto" at bounding box center [84, 197] width 108 height 9
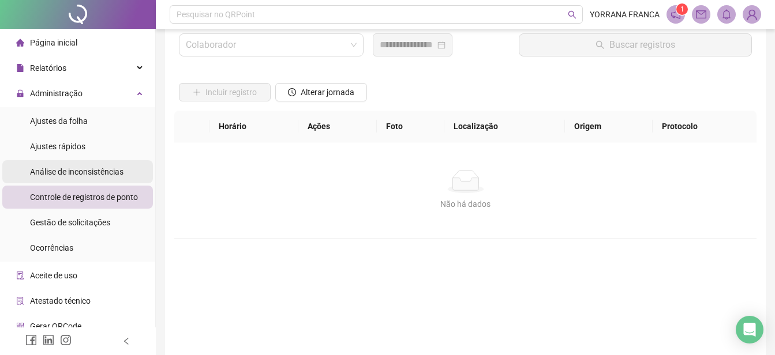
click at [104, 171] on span "Análise de inconsistências" at bounding box center [76, 171] width 93 height 9
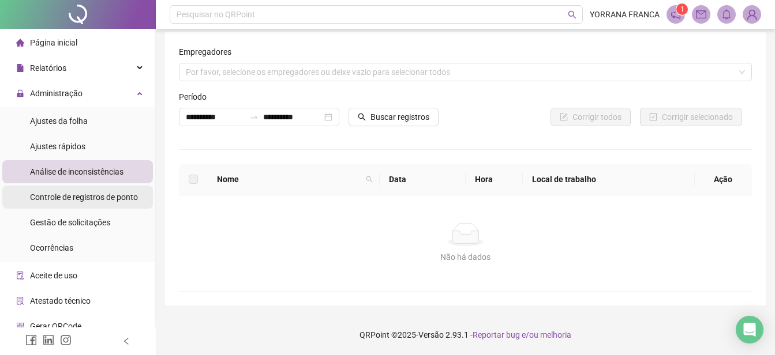
click at [102, 202] on div "Controle de registros de ponto" at bounding box center [84, 197] width 108 height 23
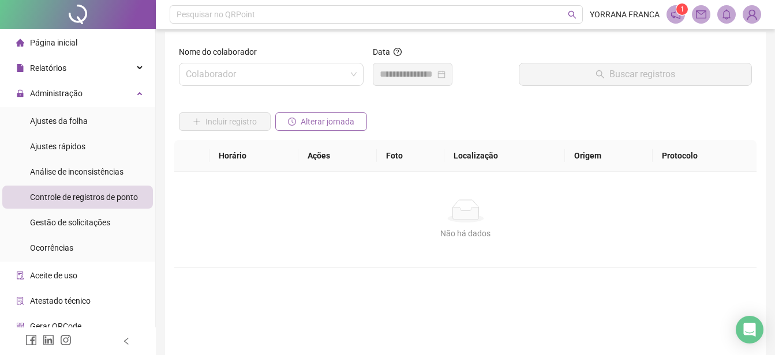
click at [307, 123] on span "Alterar jornada" at bounding box center [327, 121] width 54 height 13
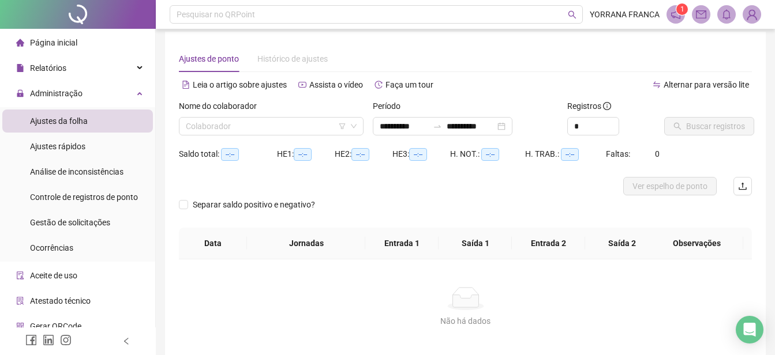
type input "**********"
click at [307, 127] on input "search" at bounding box center [266, 126] width 160 height 17
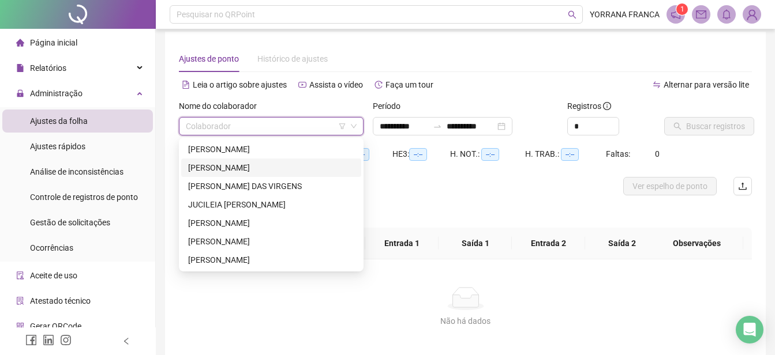
click at [247, 171] on div "[PERSON_NAME]" at bounding box center [271, 167] width 166 height 13
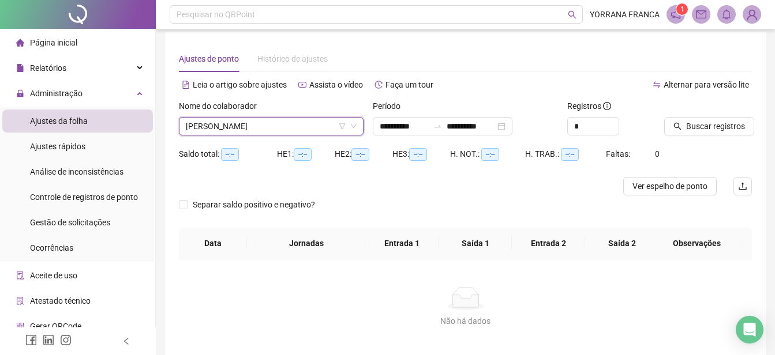
scroll to position [64, 0]
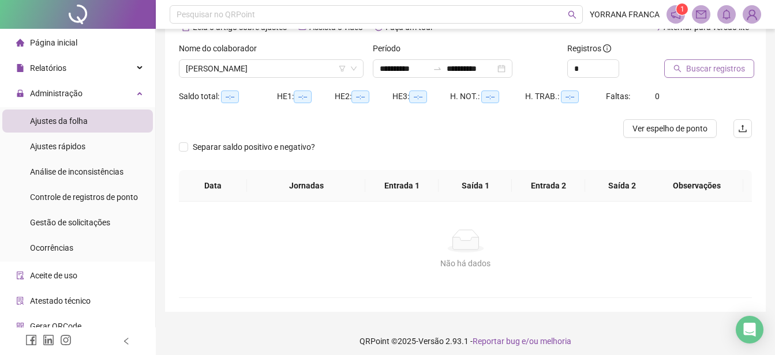
click at [702, 68] on span "Buscar registros" at bounding box center [715, 68] width 59 height 13
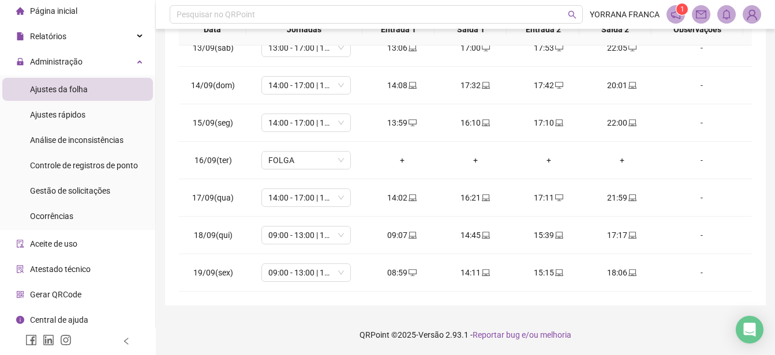
scroll to position [0, 0]
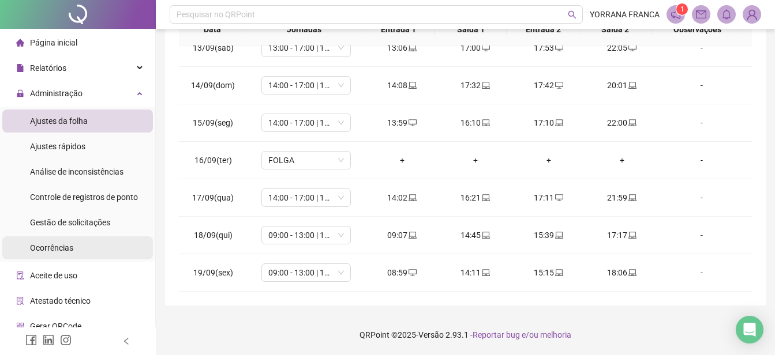
click at [73, 246] on li "Ocorrências" at bounding box center [77, 247] width 151 height 23
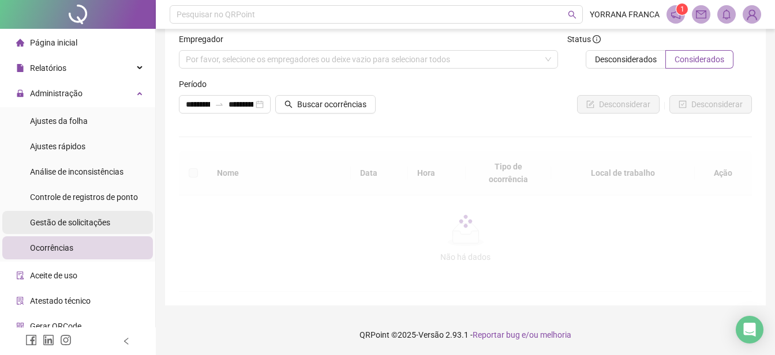
click at [82, 220] on span "Gestão de solicitações" at bounding box center [70, 222] width 80 height 9
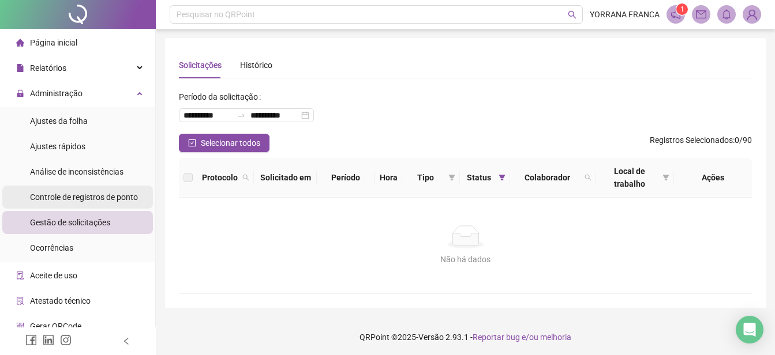
click at [82, 204] on div "Controle de registros de ponto" at bounding box center [84, 197] width 108 height 23
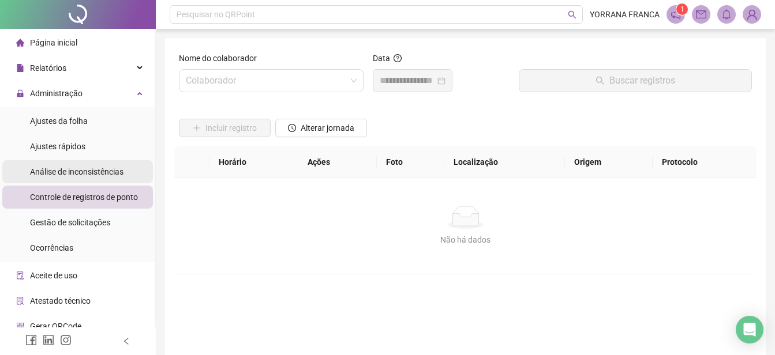
click at [75, 174] on span "Análise de inconsistências" at bounding box center [76, 171] width 93 height 9
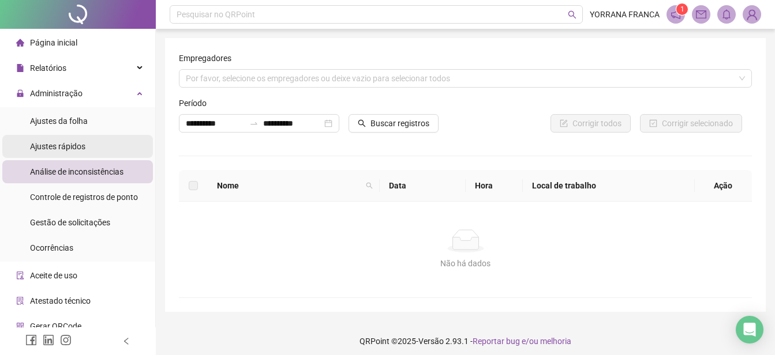
click at [75, 148] on span "Ajustes rápidos" at bounding box center [57, 146] width 55 height 9
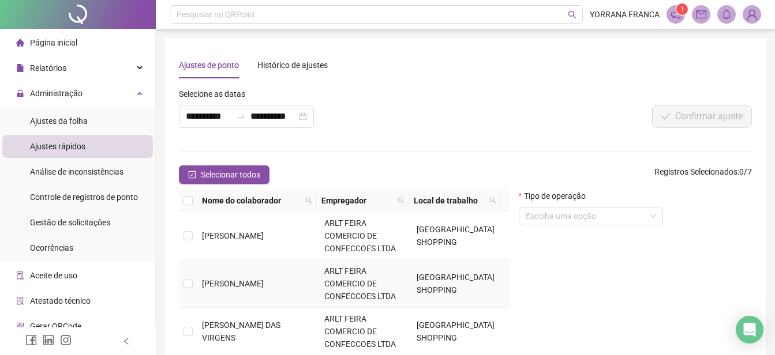
click at [240, 279] on span "[PERSON_NAME]" at bounding box center [233, 283] width 62 height 9
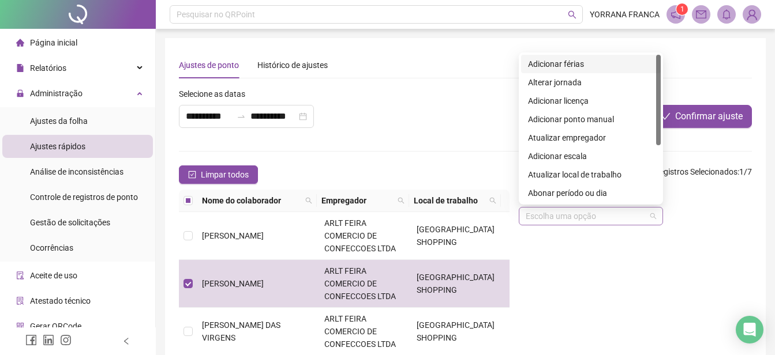
click at [648, 219] on span at bounding box center [590, 216] width 130 height 17
drag, startPoint x: 660, startPoint y: 127, endPoint x: 657, endPoint y: 100, distance: 27.8
click at [657, 100] on div at bounding box center [658, 100] width 5 height 91
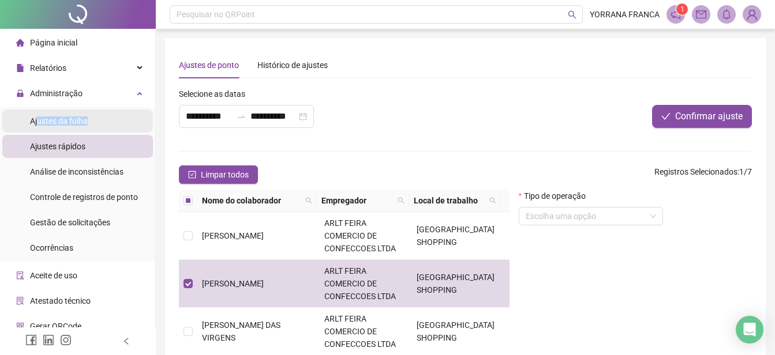
drag, startPoint x: 39, startPoint y: 123, endPoint x: 43, endPoint y: 131, distance: 8.5
click at [43, 131] on div "Ajustes da folha" at bounding box center [59, 121] width 58 height 23
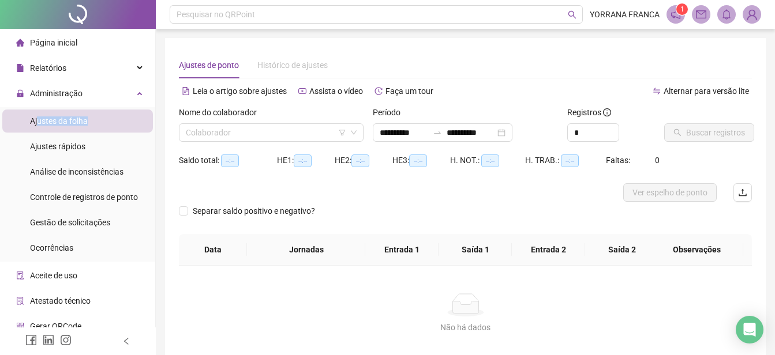
type input "**********"
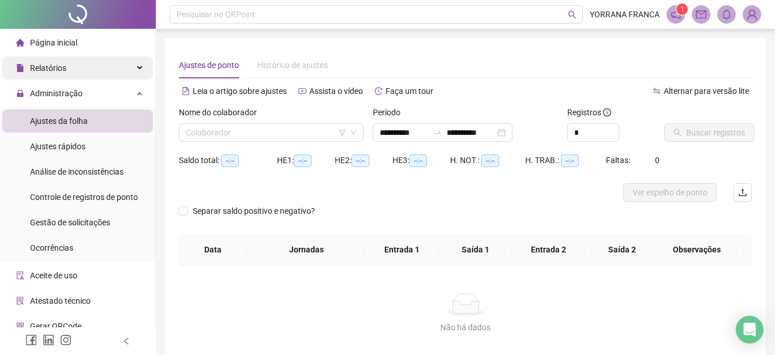
click at [77, 63] on div "Relatórios" at bounding box center [77, 68] width 151 height 23
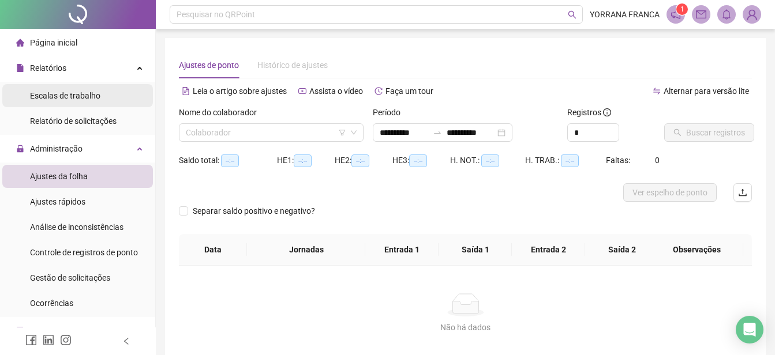
click at [83, 97] on span "Escalas de trabalho" at bounding box center [65, 95] width 70 height 9
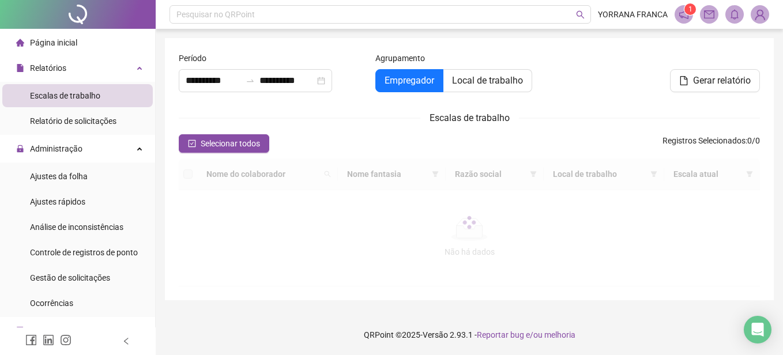
type input "**********"
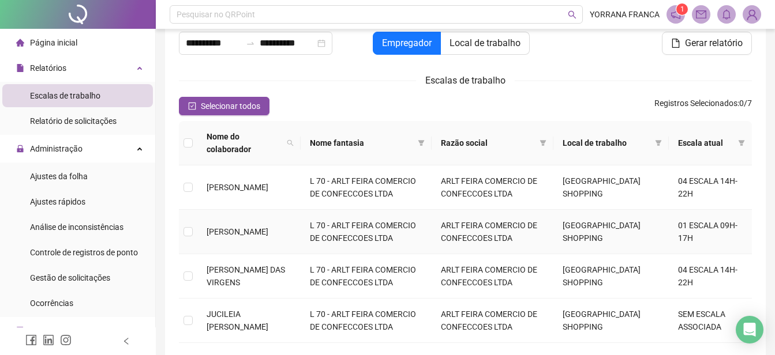
scroll to position [58, 0]
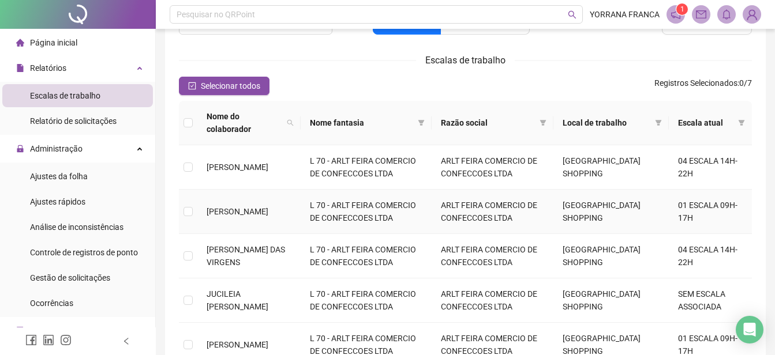
click at [205, 197] on td "[PERSON_NAME]" at bounding box center [248, 212] width 103 height 44
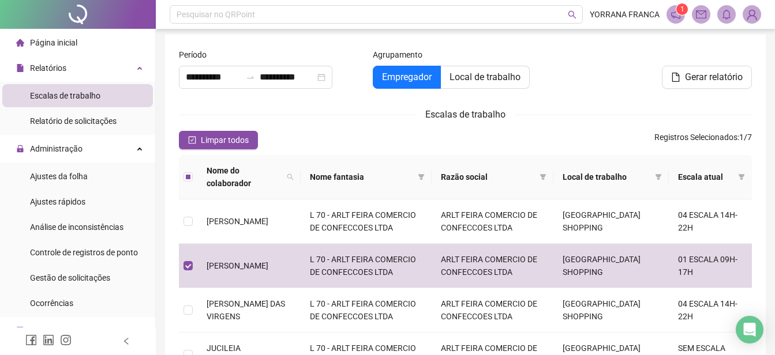
scroll to position [0, 0]
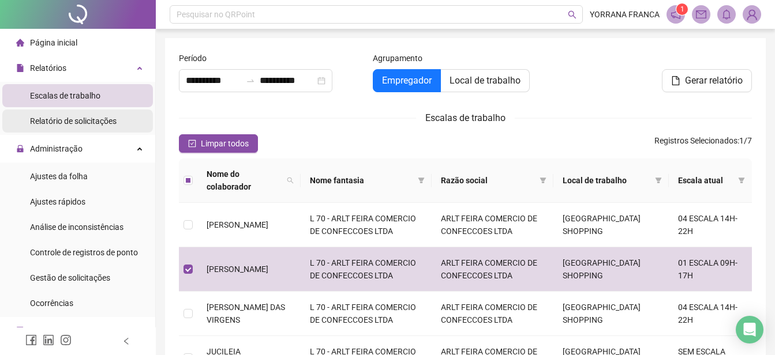
click at [59, 122] on span "Relatório de solicitações" at bounding box center [73, 121] width 87 height 9
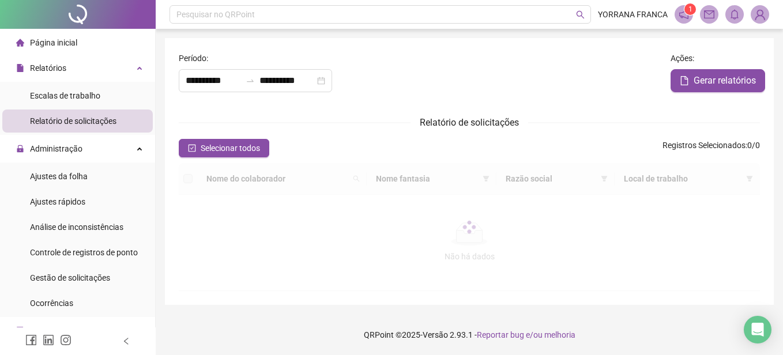
type input "**********"
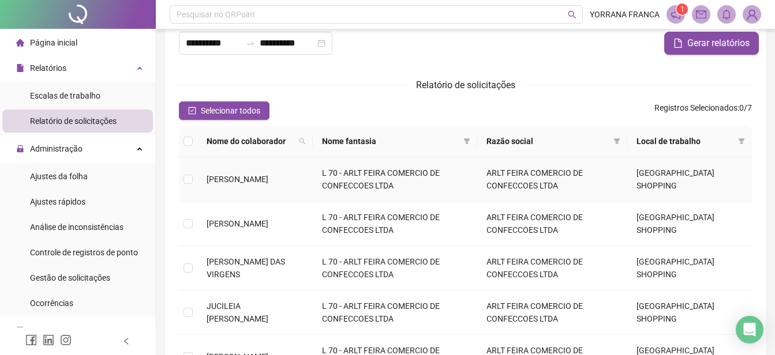
scroll to position [58, 0]
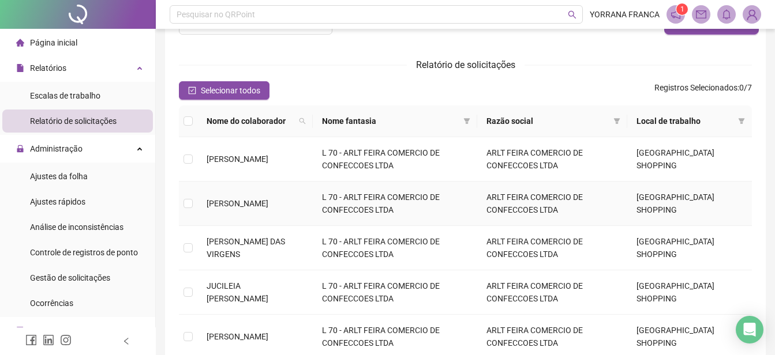
click at [313, 206] on td "[PERSON_NAME]" at bounding box center [254, 204] width 115 height 44
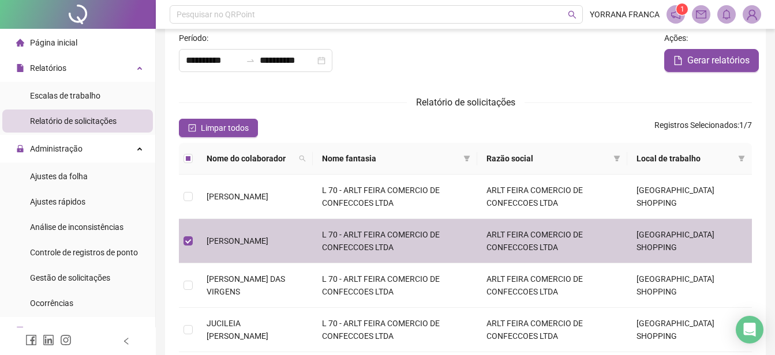
scroll to position [0, 0]
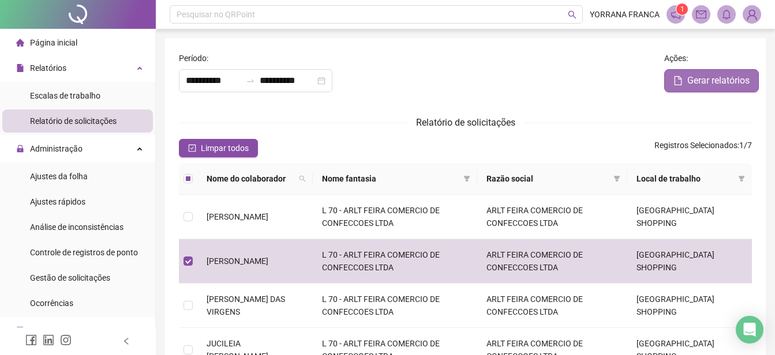
click at [676, 78] on icon "file" at bounding box center [677, 80] width 9 height 9
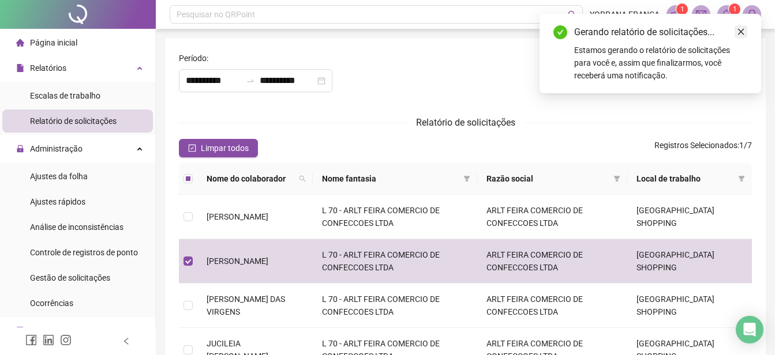
click at [745, 31] on link "Close" at bounding box center [740, 31] width 13 height 13
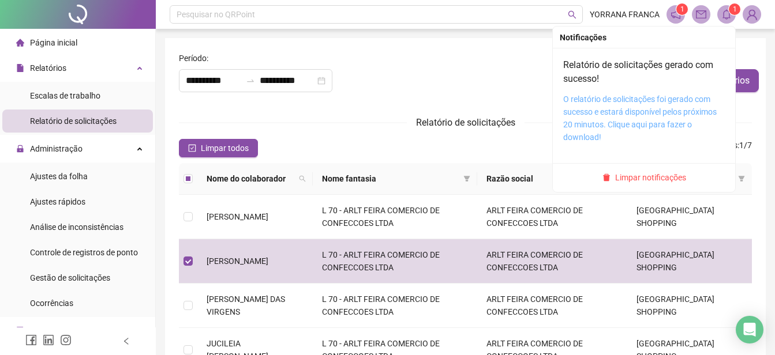
click at [631, 108] on link "O relatório de solicitações foi gerado com sucesso e estará disponível pelos pr…" at bounding box center [639, 118] width 153 height 47
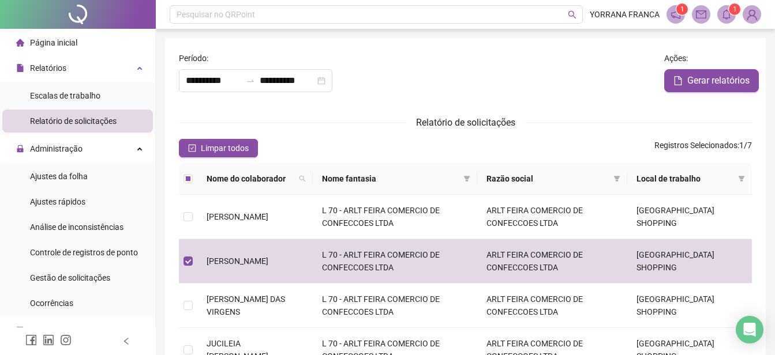
click at [752, 7] on img at bounding box center [751, 14] width 17 height 17
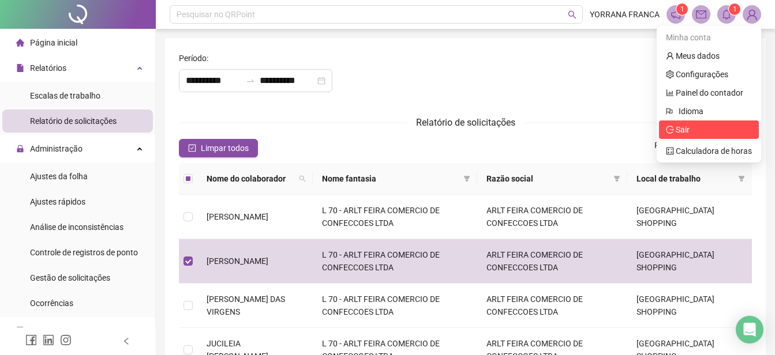
click at [673, 129] on icon "logout" at bounding box center [670, 129] width 8 height 7
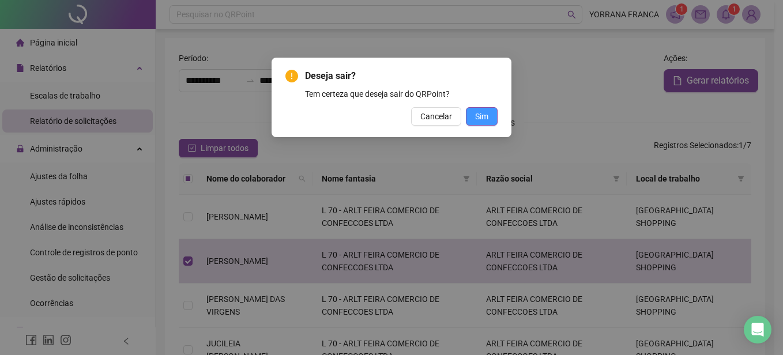
click at [486, 118] on span "Sim" at bounding box center [481, 116] width 13 height 13
